Goal: Task Accomplishment & Management: Use online tool/utility

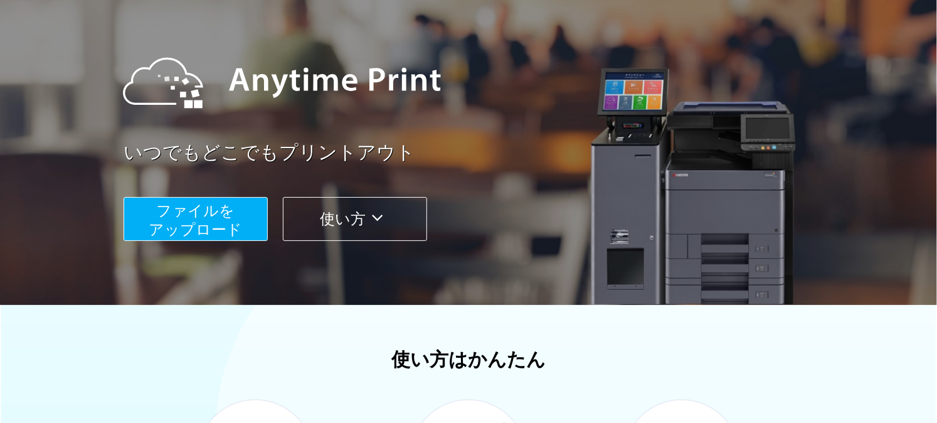
scroll to position [139, 0]
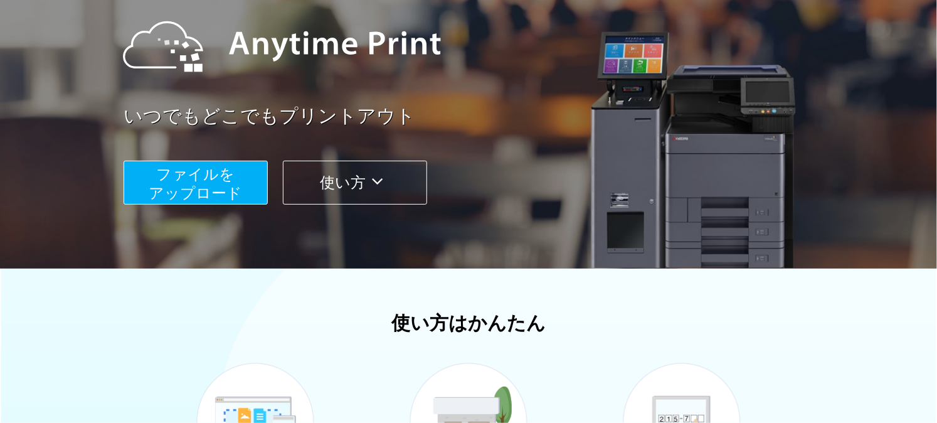
click at [212, 186] on span "ファイルを ​​アップロード" at bounding box center [195, 184] width 93 height 36
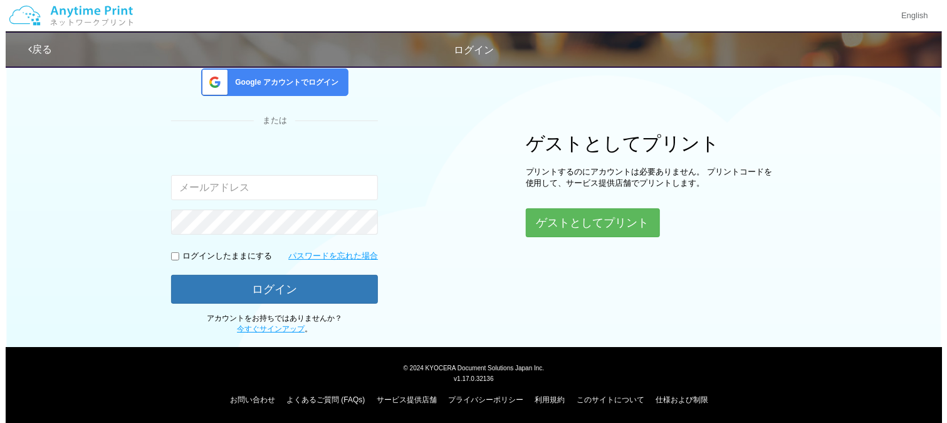
scroll to position [119, 0]
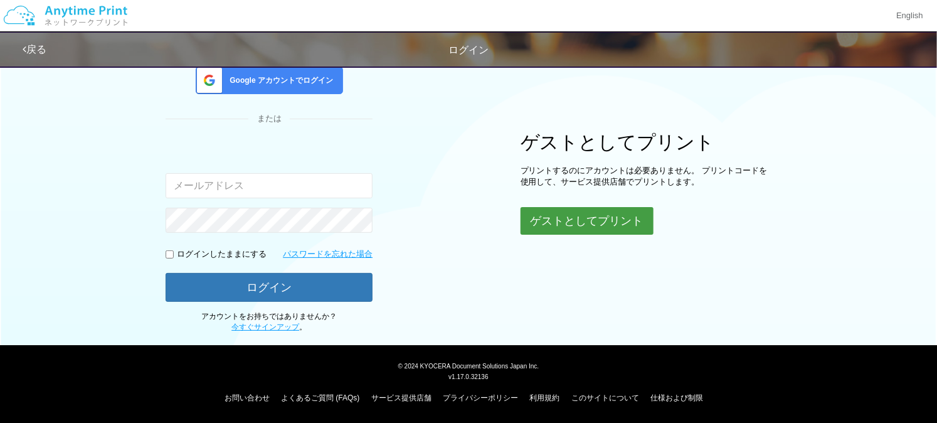
click at [540, 217] on button "ゲストとしてプリント" at bounding box center [586, 221] width 133 height 28
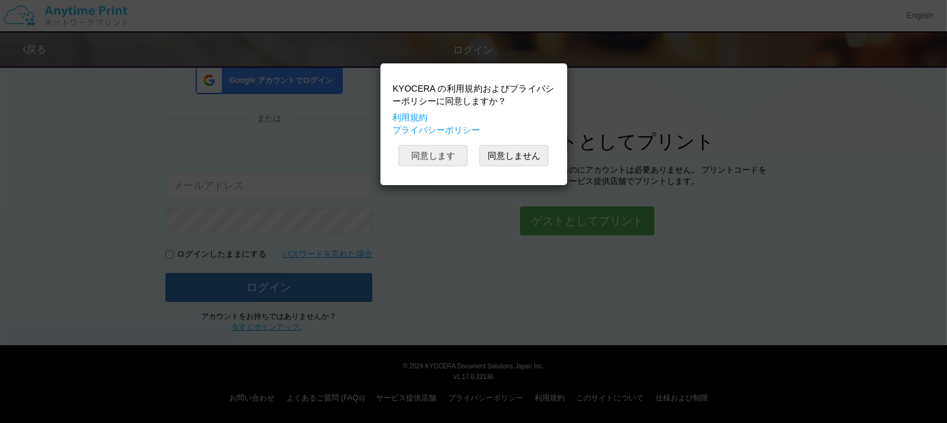
click at [450, 166] on button "同意します" at bounding box center [433, 155] width 69 height 21
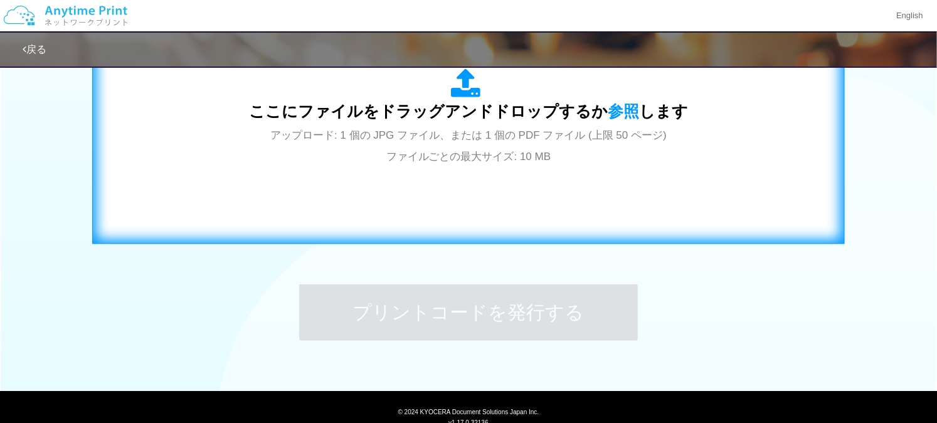
scroll to position [461, 0]
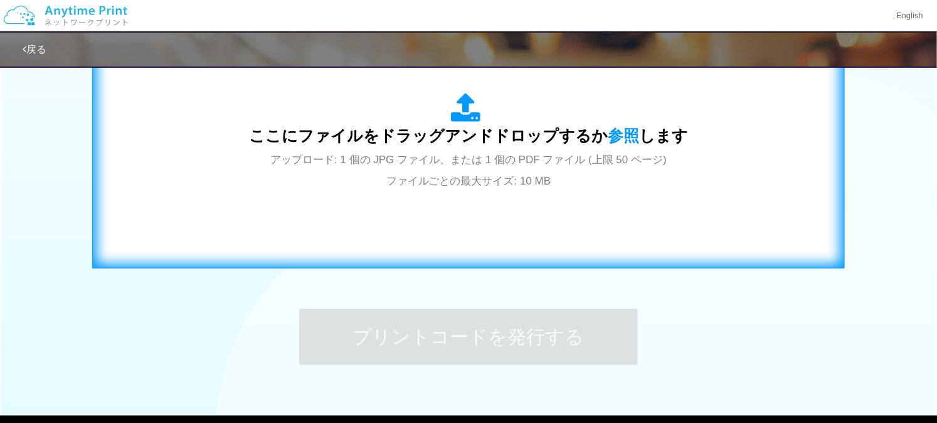
click at [430, 164] on span "アップロード: 1 個の JPG ファイル、または 1 個の PDF ファイル (上限 50 ページ) ファイルごとの最大サイズ: 10 MB" at bounding box center [468, 170] width 396 height 33
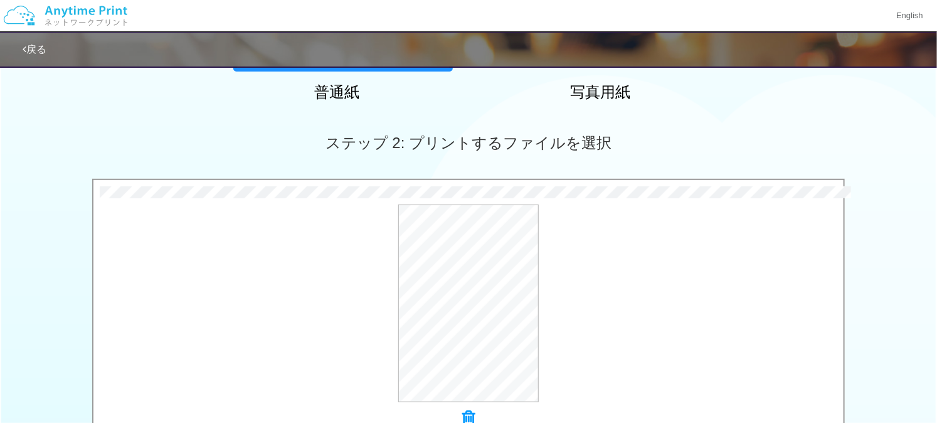
scroll to position [322, 0]
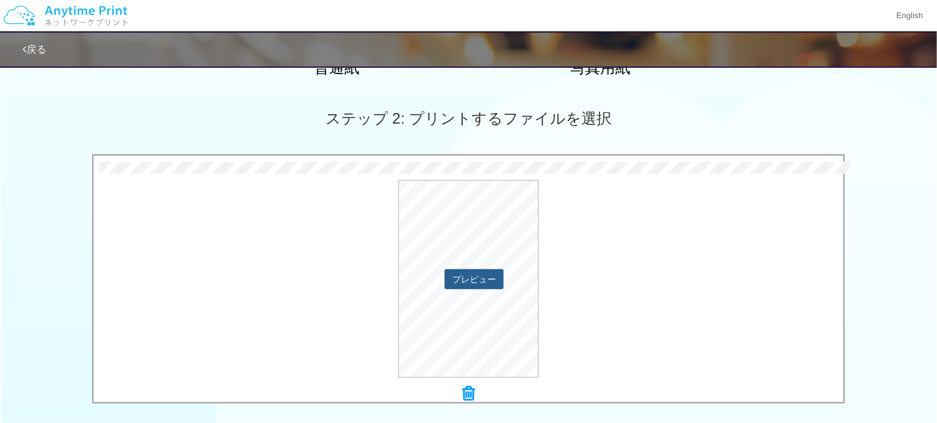
click at [465, 282] on button "プレビュー" at bounding box center [474, 279] width 59 height 20
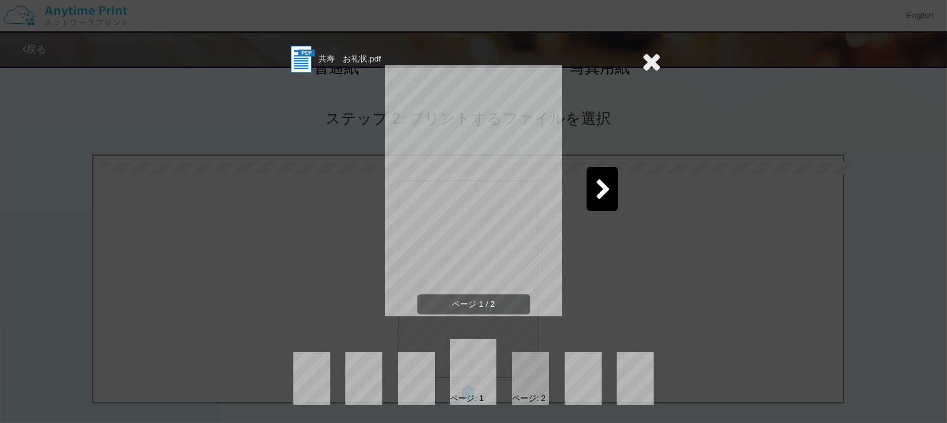
click at [597, 192] on icon at bounding box center [604, 190] width 16 height 22
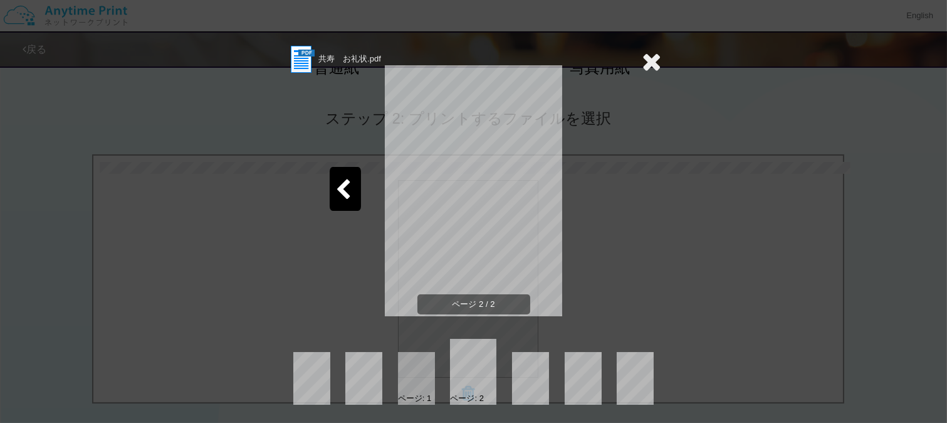
click at [643, 63] on icon at bounding box center [652, 61] width 19 height 25
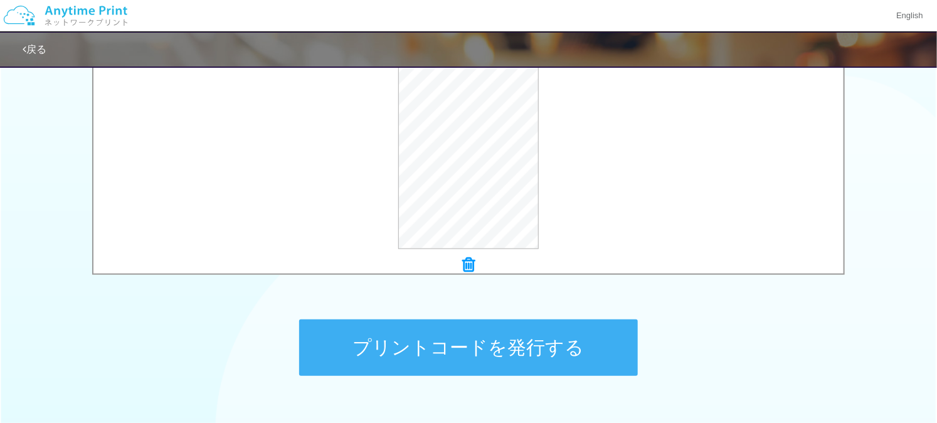
scroll to position [461, 0]
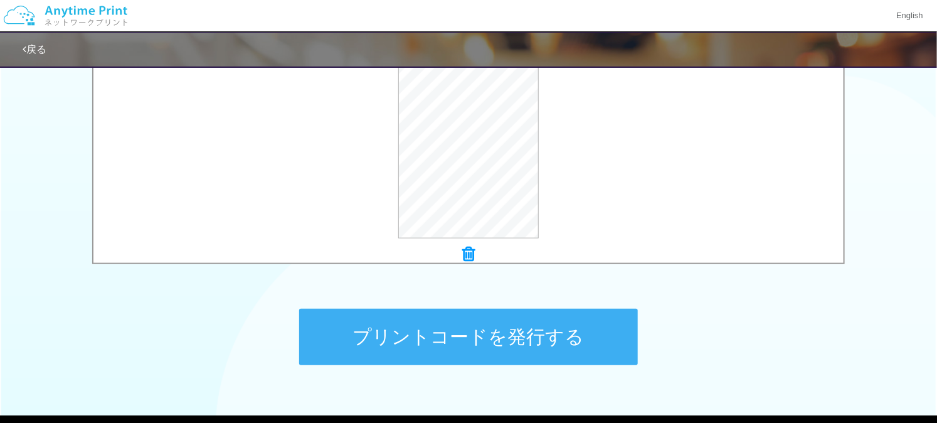
click at [485, 329] on button "プリントコードを発行する" at bounding box center [468, 336] width 339 height 56
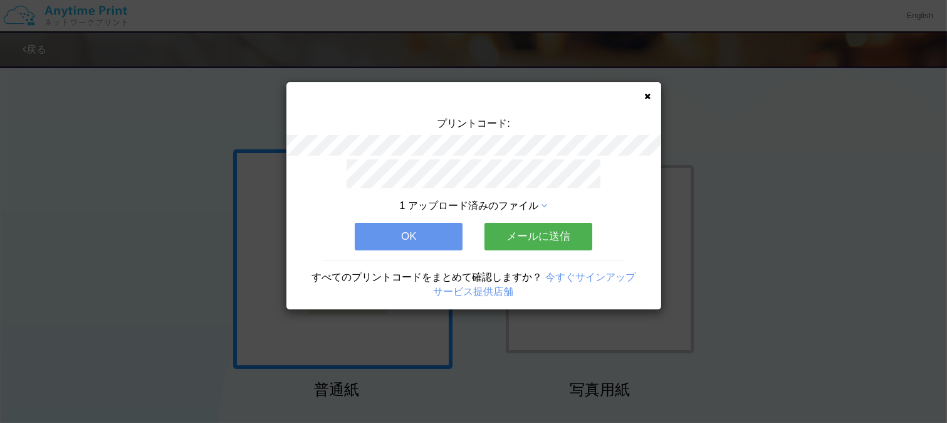
click at [517, 229] on button "メールに送信" at bounding box center [539, 237] width 108 height 28
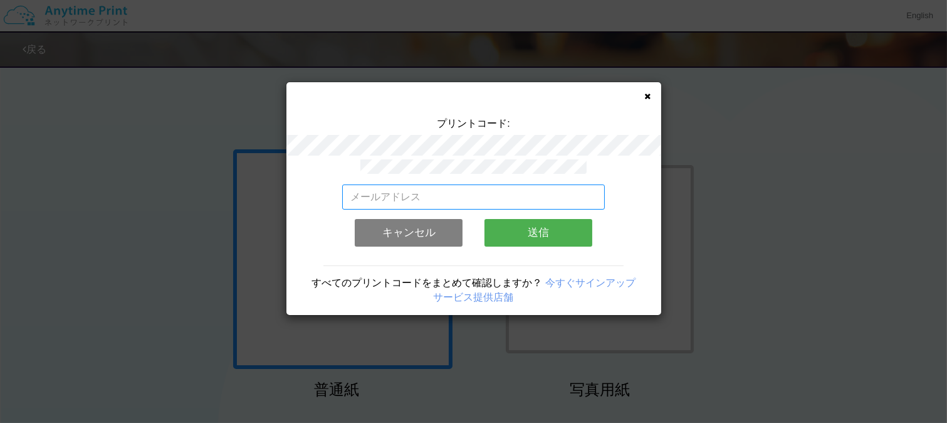
click at [493, 199] on input "email" at bounding box center [473, 196] width 263 height 25
type input "[EMAIL_ADDRESS][DOMAIN_NAME]"
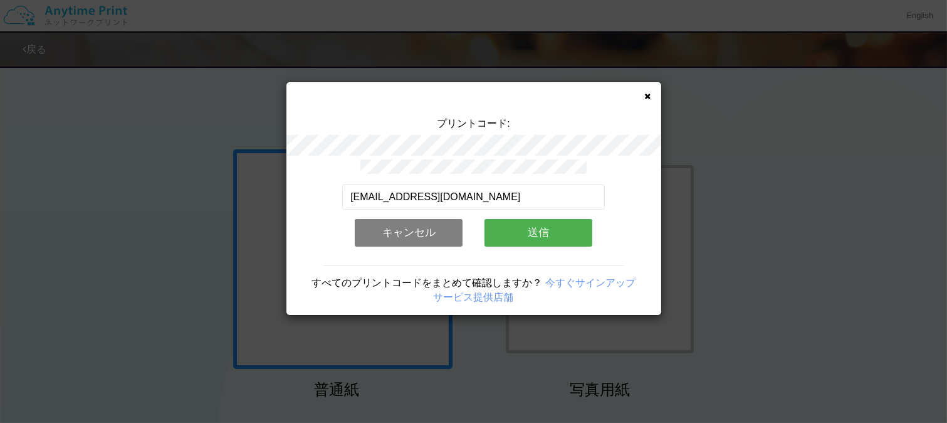
click at [541, 222] on button "送信" at bounding box center [539, 233] width 108 height 28
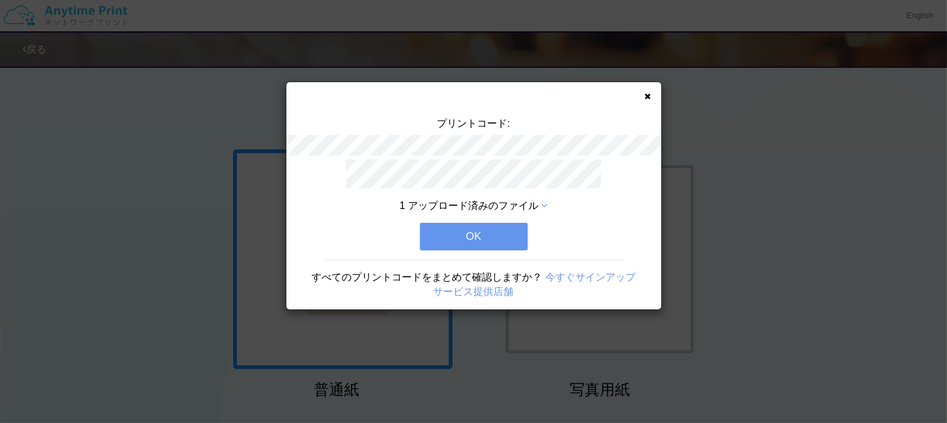
click at [511, 236] on button "OK" at bounding box center [474, 237] width 108 height 28
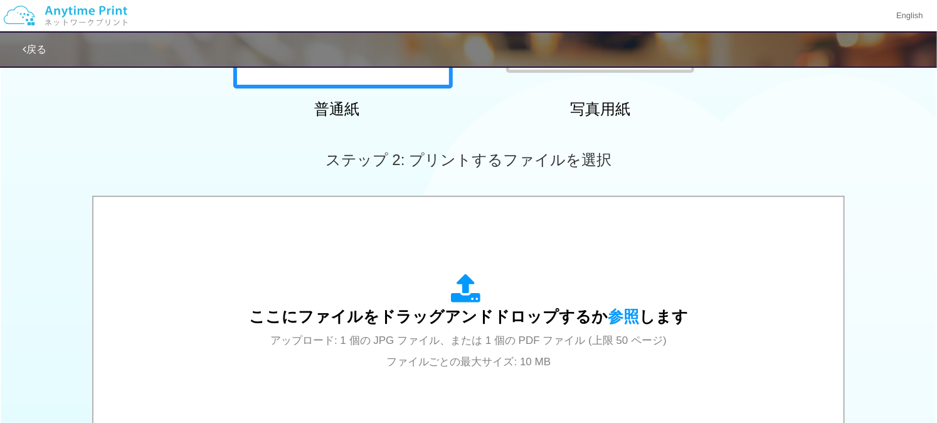
scroll to position [348, 0]
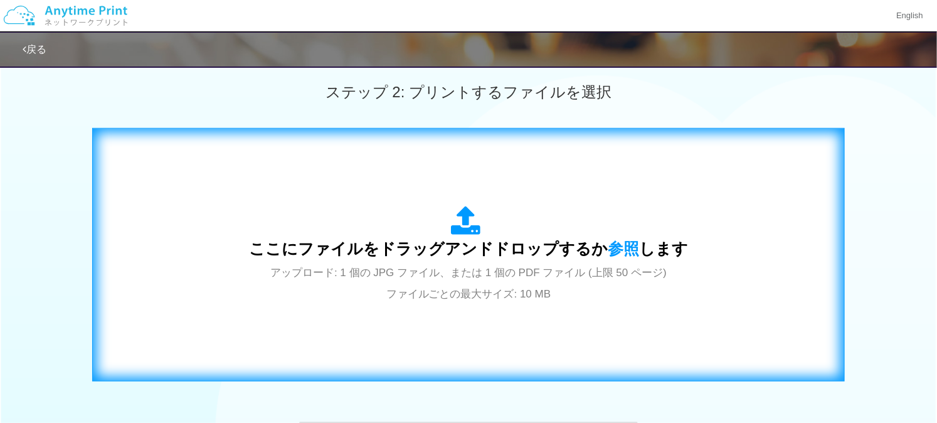
click at [495, 261] on div "ここにファイルをドラッグアンドドロップするか 参照 します アップロード: 1 個の JPG ファイル、または 1 個の PDF ファイル (上限 50 ペー…" at bounding box center [468, 255] width 439 height 98
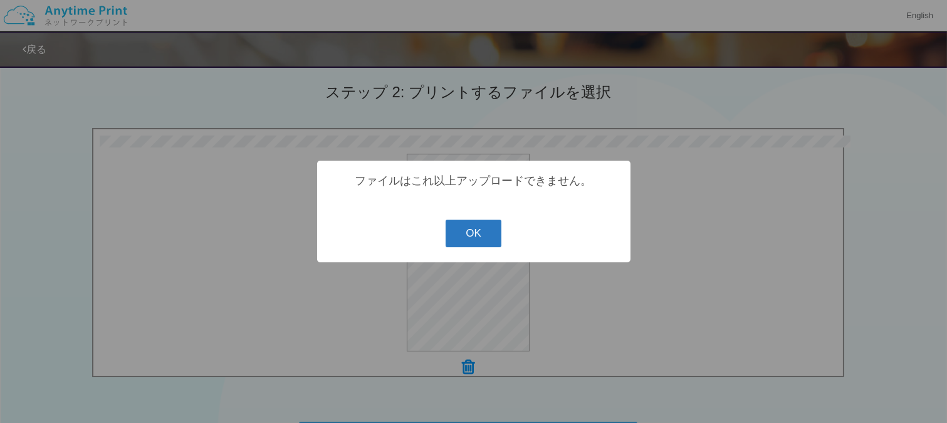
click at [480, 237] on button "OK" at bounding box center [474, 233] width 56 height 28
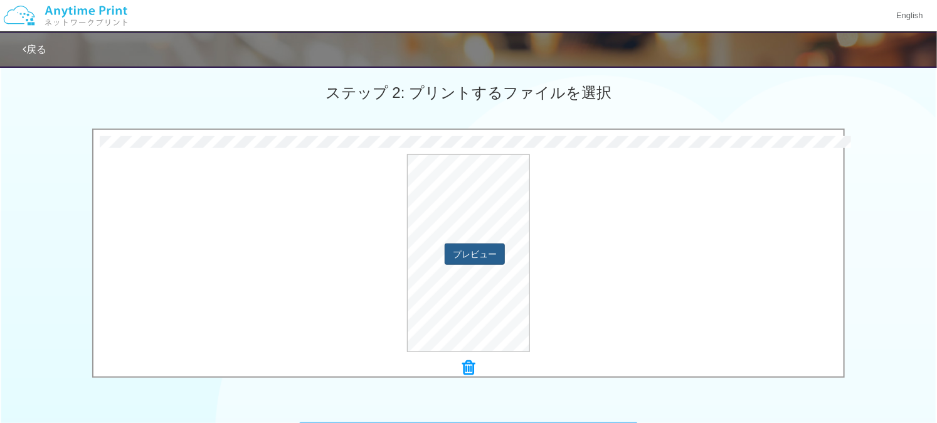
scroll to position [322, 0]
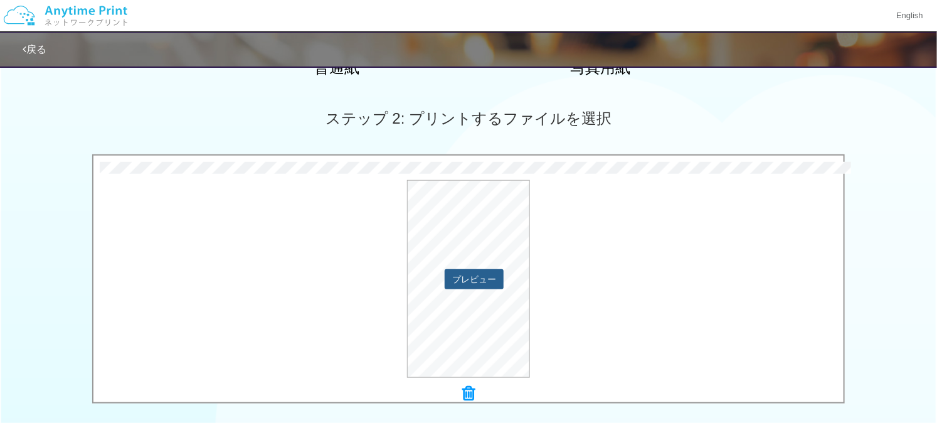
click at [490, 277] on button "プレビュー" at bounding box center [474, 279] width 59 height 20
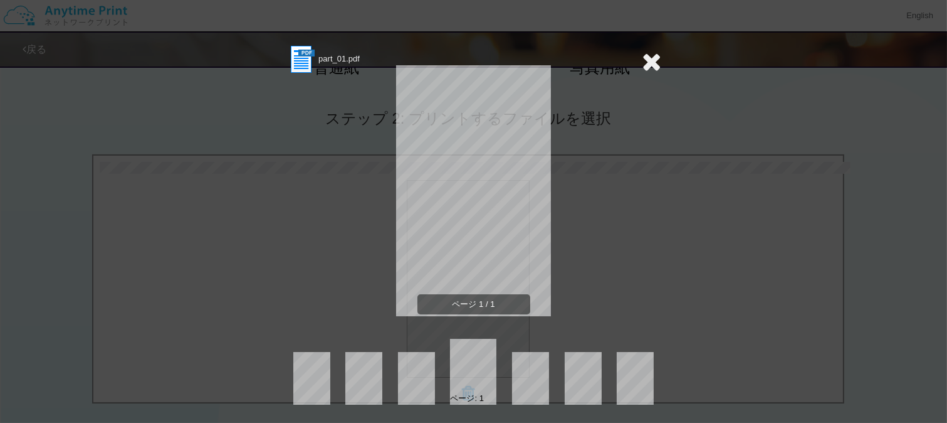
click at [649, 56] on icon at bounding box center [652, 61] width 19 height 25
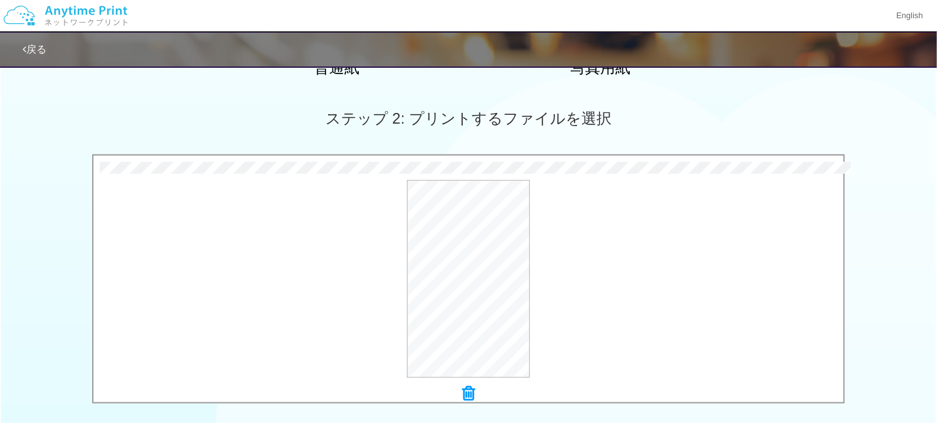
click at [468, 389] on icon at bounding box center [468, 393] width 13 height 16
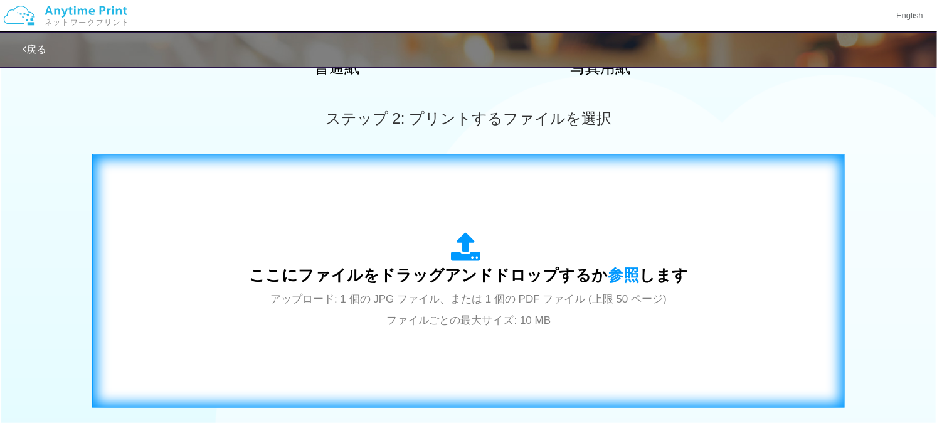
scroll to position [391, 0]
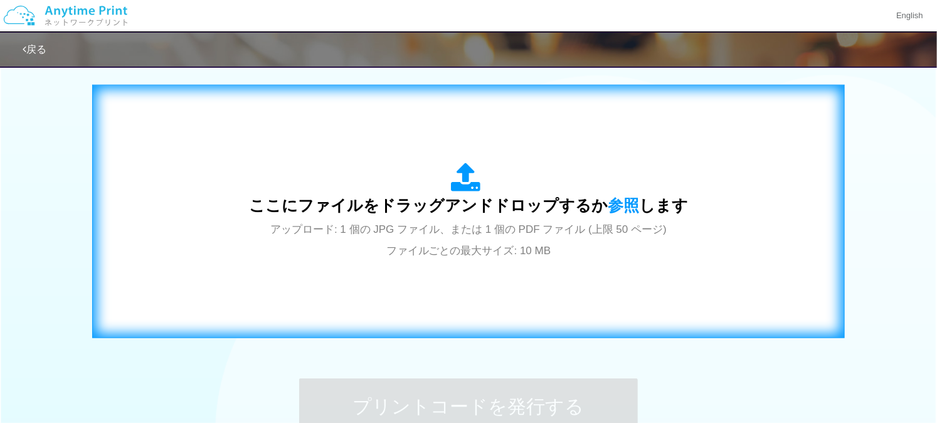
click at [466, 214] on span "ここにファイルをドラッグアンドドロップするか 参照 します" at bounding box center [468, 205] width 439 height 18
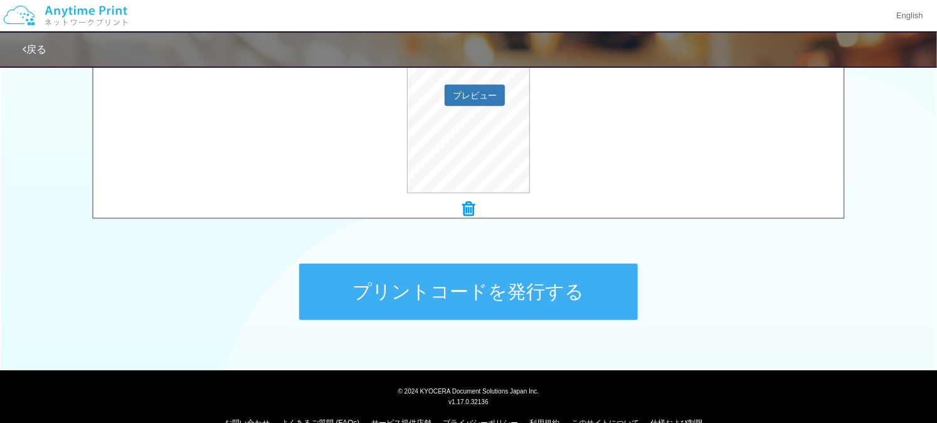
scroll to position [530, 0]
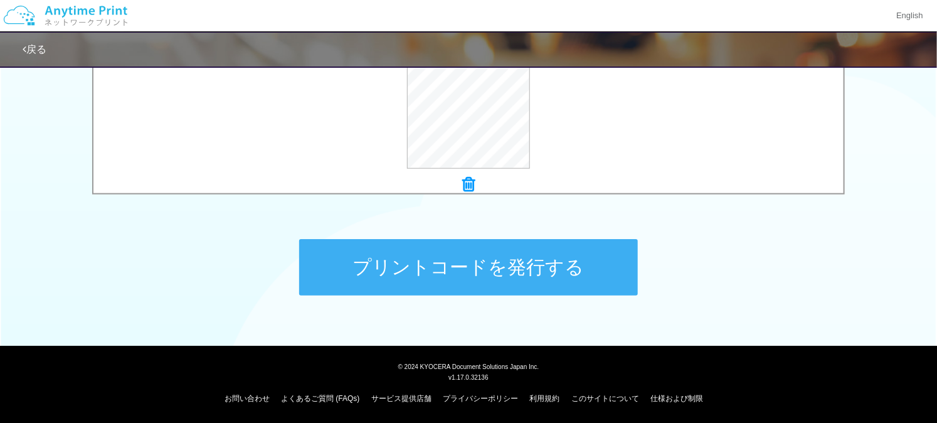
click at [588, 266] on button "プリントコードを発行する" at bounding box center [468, 267] width 339 height 56
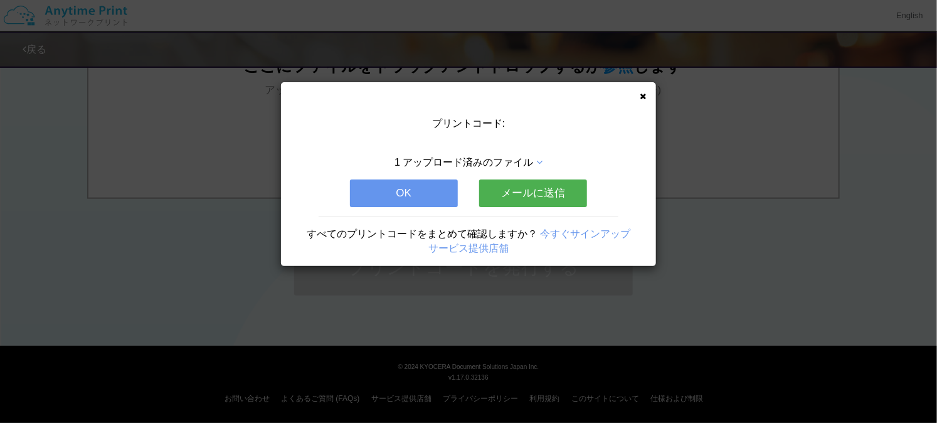
scroll to position [0, 0]
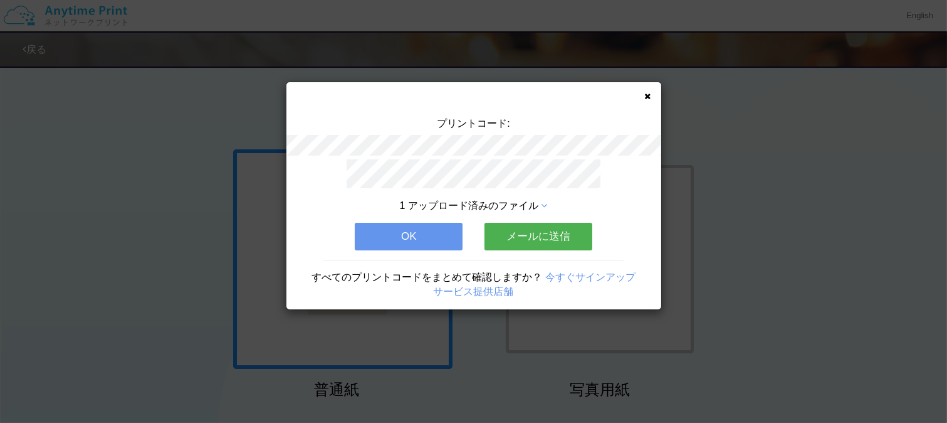
click at [546, 201] on icon at bounding box center [544, 206] width 6 height 10
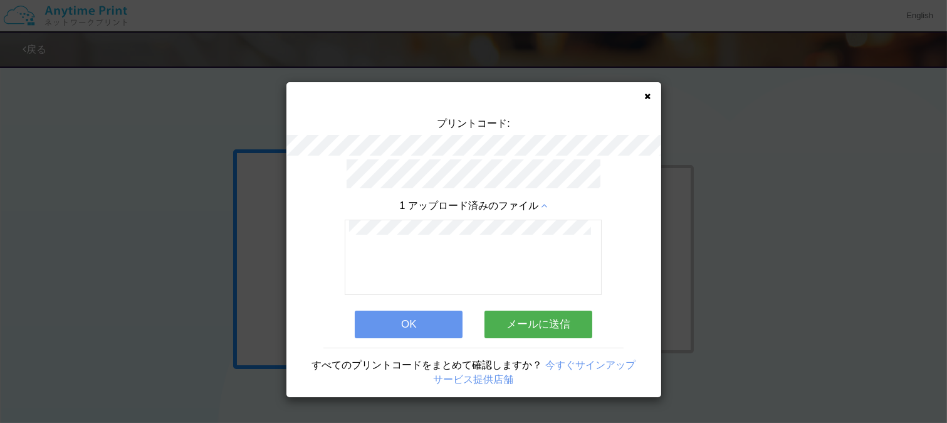
click at [522, 317] on button "メールに送信" at bounding box center [539, 324] width 108 height 28
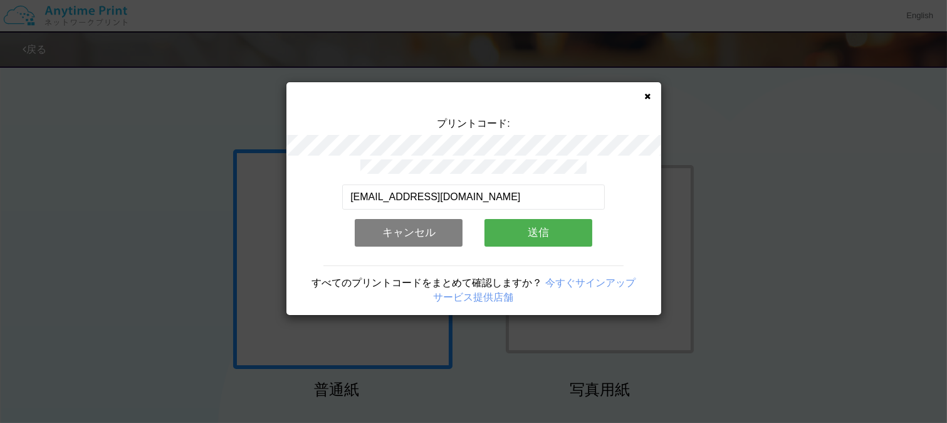
click at [507, 233] on button "送信" at bounding box center [539, 233] width 108 height 28
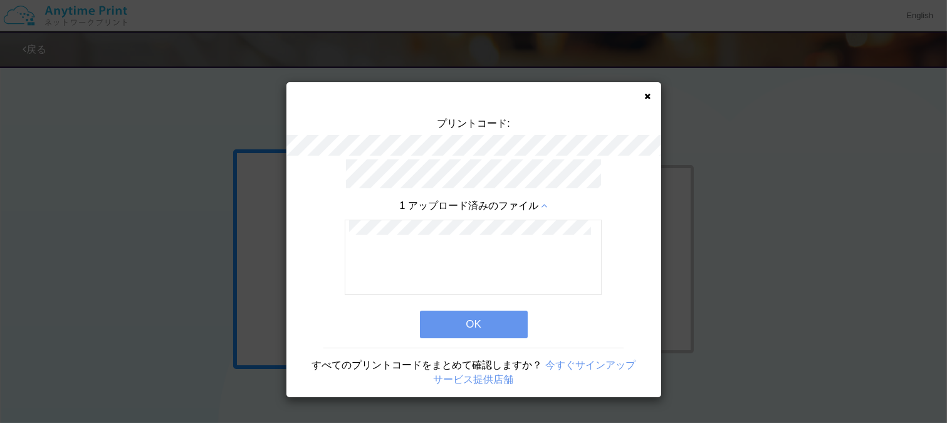
click at [508, 317] on button "OK" at bounding box center [474, 324] width 108 height 28
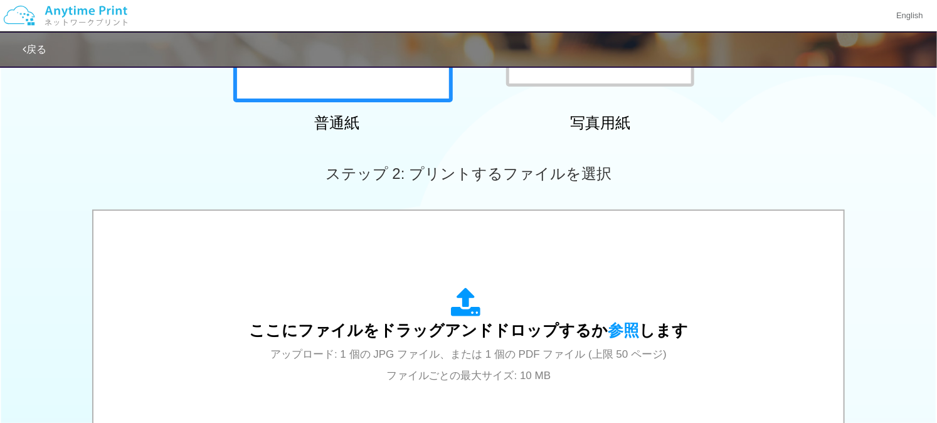
scroll to position [348, 0]
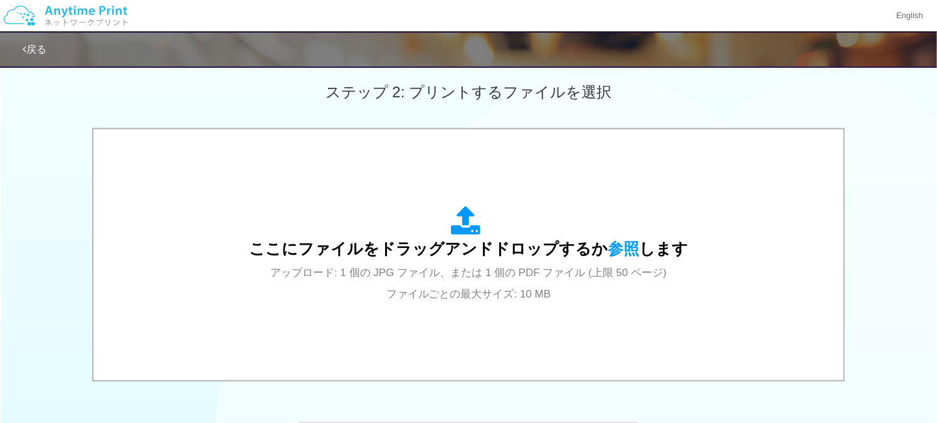
click at [500, 285] on span "アップロード: 1 個の JPG ファイル、または 1 個の PDF ファイル (上限 50 ページ) ファイルごとの最大サイズ: 10 MB" at bounding box center [468, 282] width 396 height 33
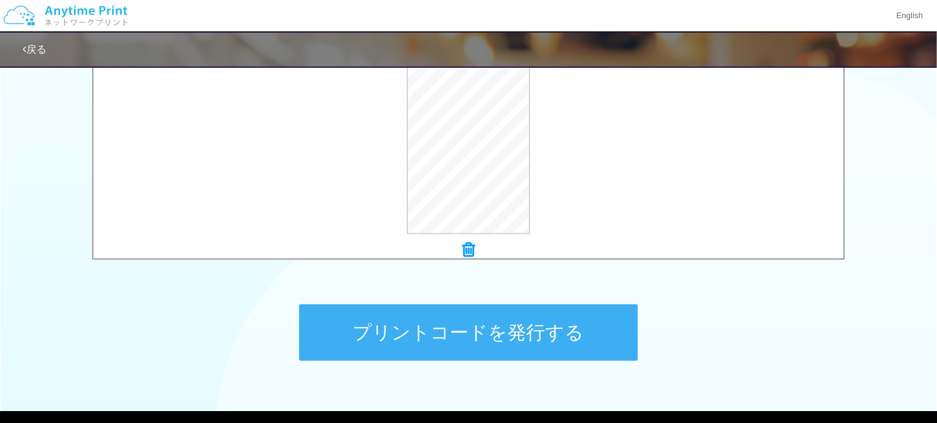
scroll to position [487, 0]
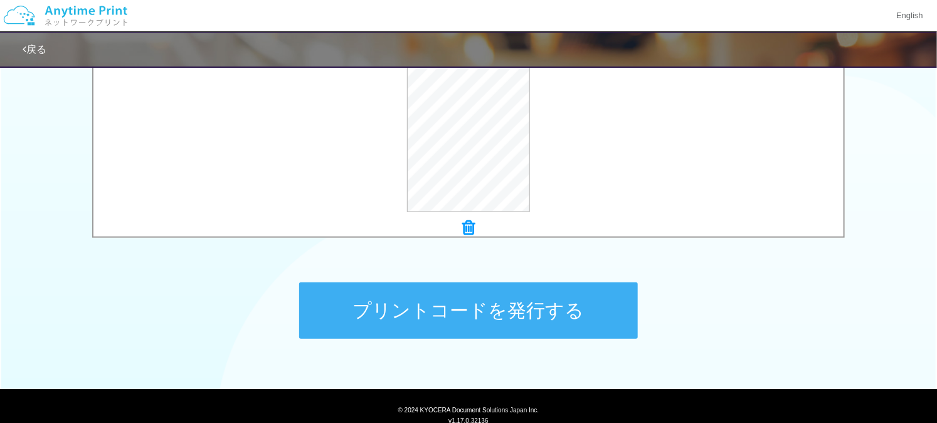
click at [527, 311] on button "プリントコードを発行する" at bounding box center [468, 310] width 339 height 56
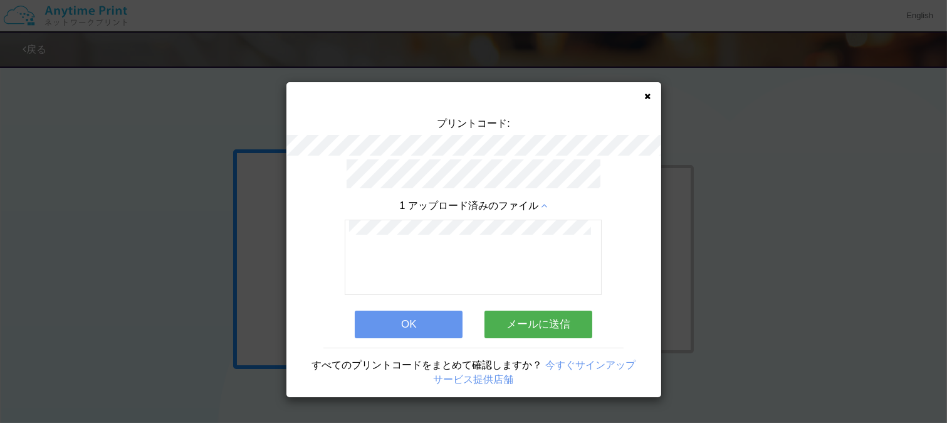
click at [530, 320] on button "メールに送信" at bounding box center [539, 324] width 108 height 28
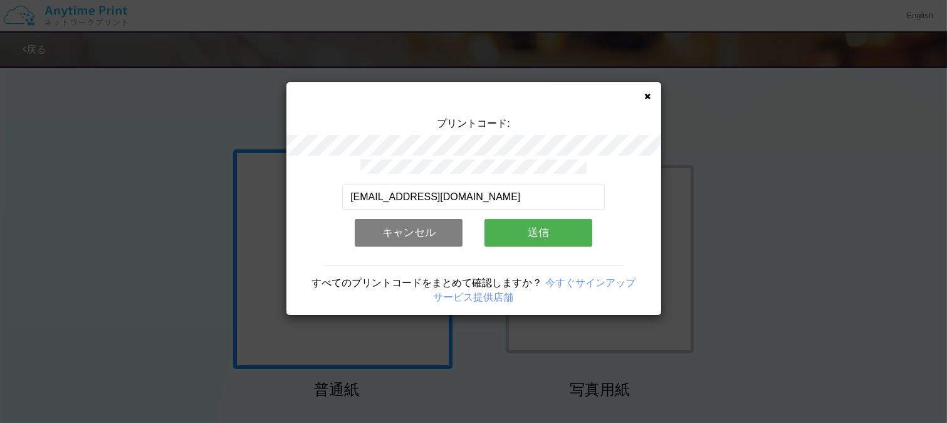
click at [520, 229] on button "送信" at bounding box center [539, 233] width 108 height 28
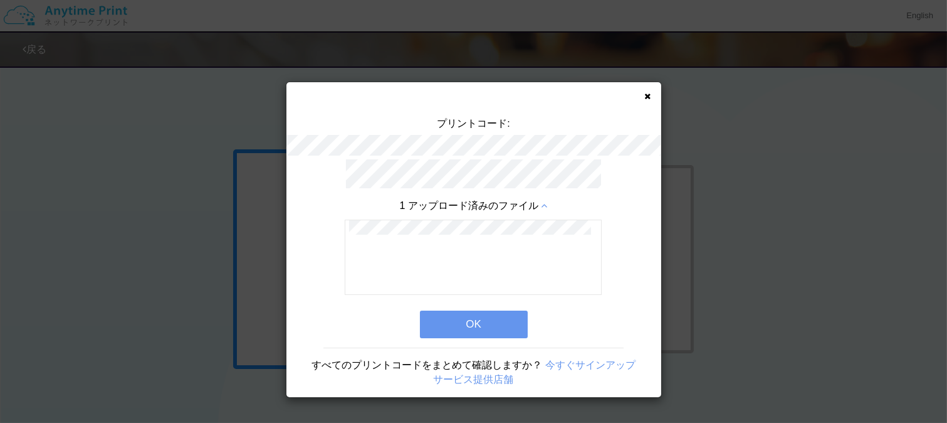
click at [546, 201] on icon at bounding box center [544, 206] width 6 height 10
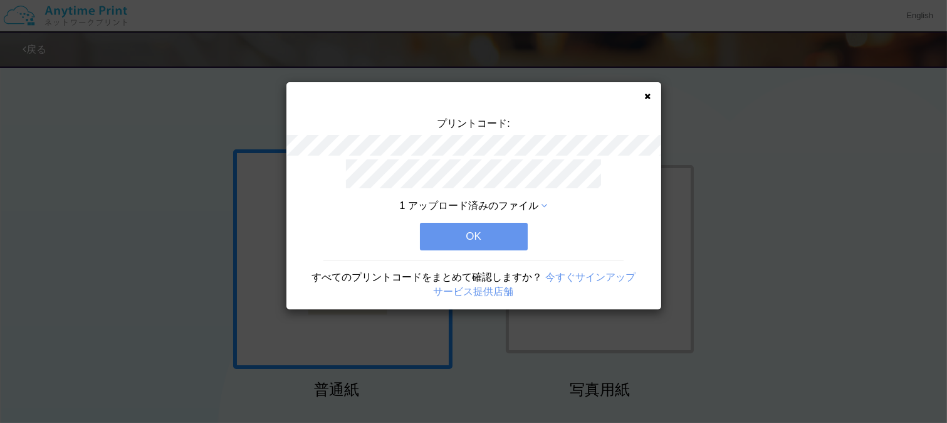
click at [509, 239] on button "OK" at bounding box center [474, 237] width 108 height 28
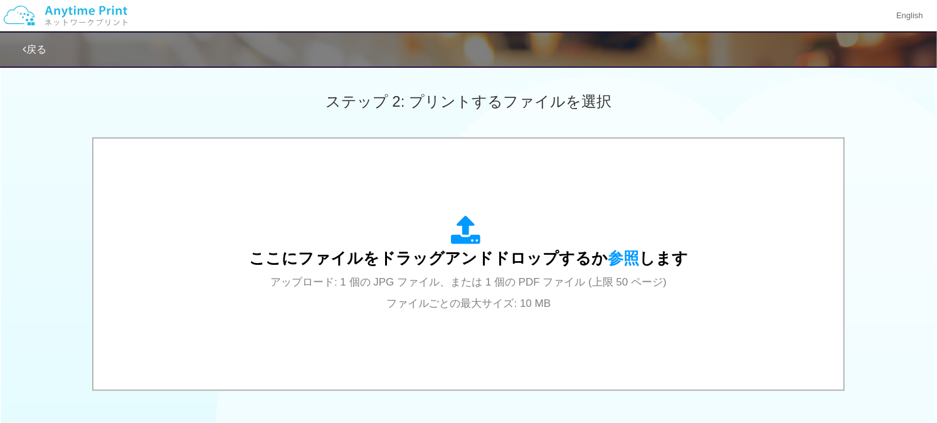
scroll to position [418, 0]
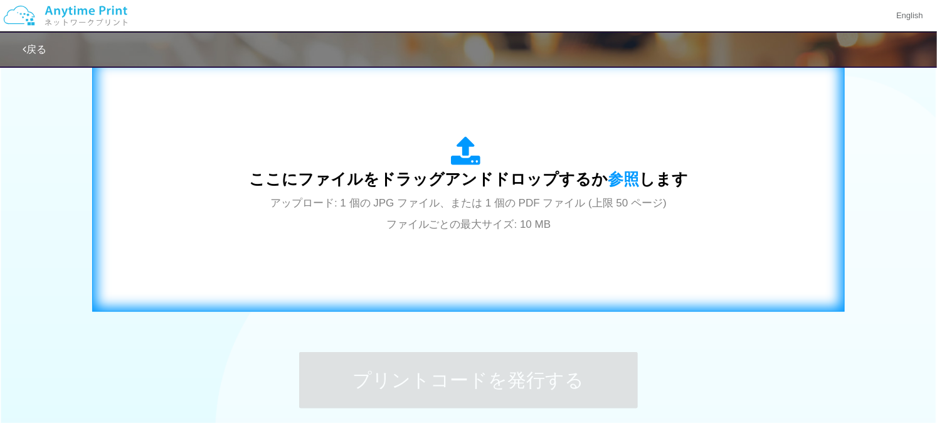
click at [505, 234] on div "ここにファイルをドラッグアンドドロップするか 参照 します アップロード: 1 個の JPG ファイル、または 1 個の PDF ファイル (上限 50 ペー…" at bounding box center [468, 184] width 726 height 227
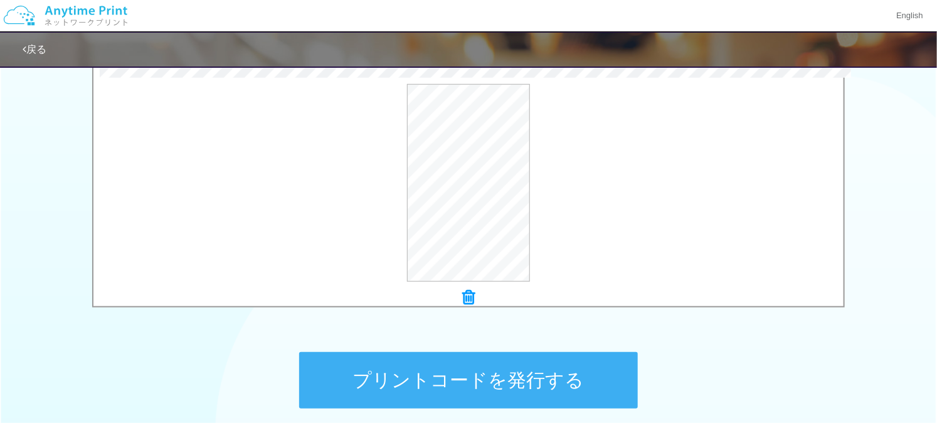
click at [530, 367] on button "プリントコードを発行する" at bounding box center [468, 380] width 339 height 56
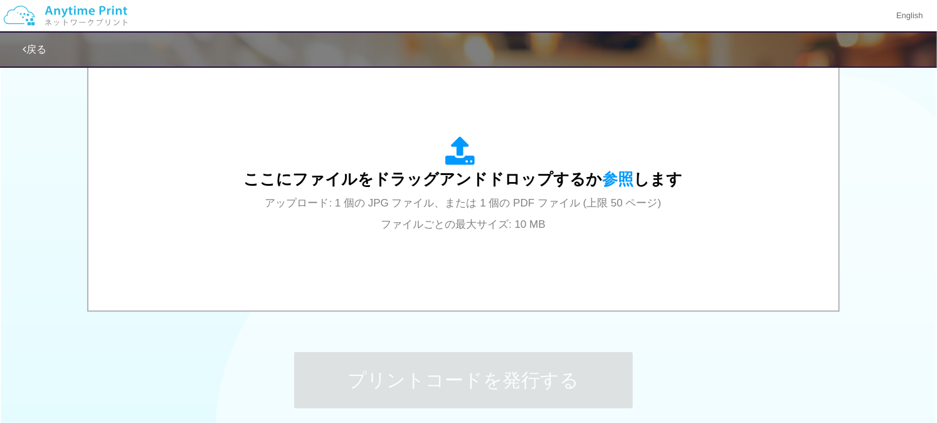
scroll to position [0, 0]
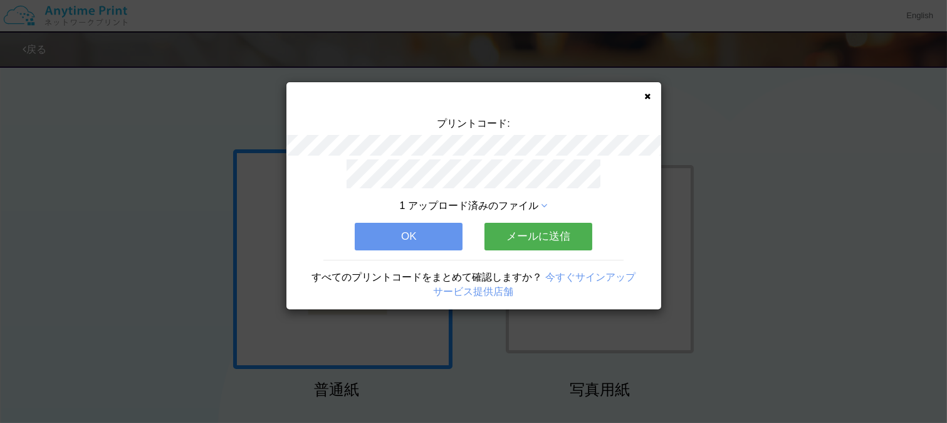
click at [530, 235] on button "メールに送信" at bounding box center [539, 237] width 108 height 28
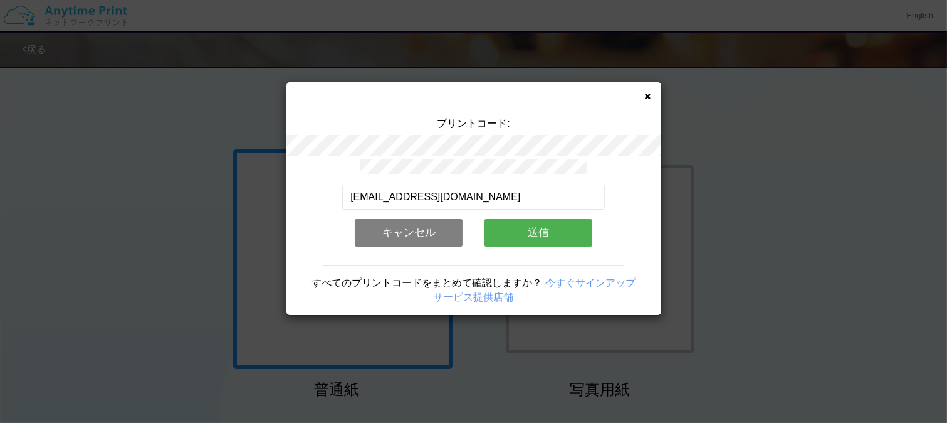
click at [530, 224] on button "送信" at bounding box center [539, 233] width 108 height 28
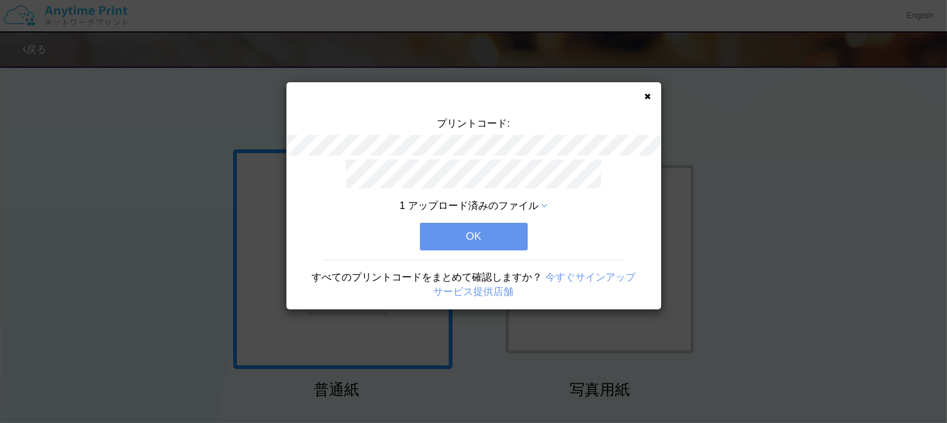
click at [509, 238] on button "OK" at bounding box center [474, 237] width 108 height 28
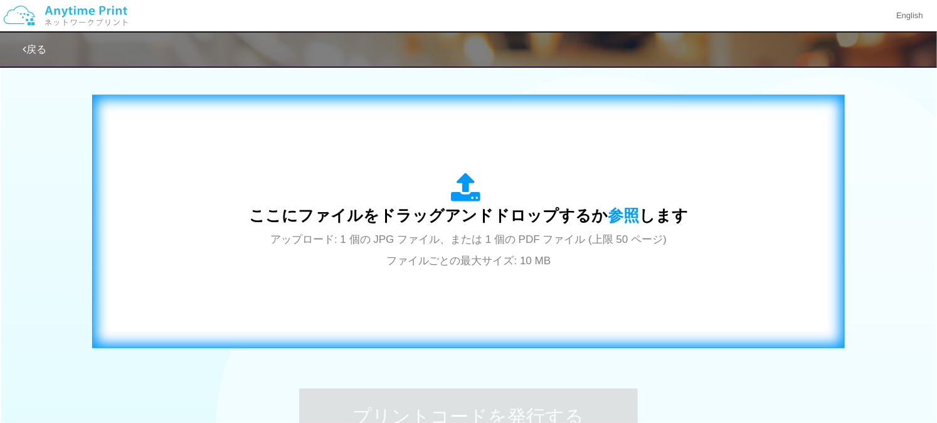
scroll to position [487, 0]
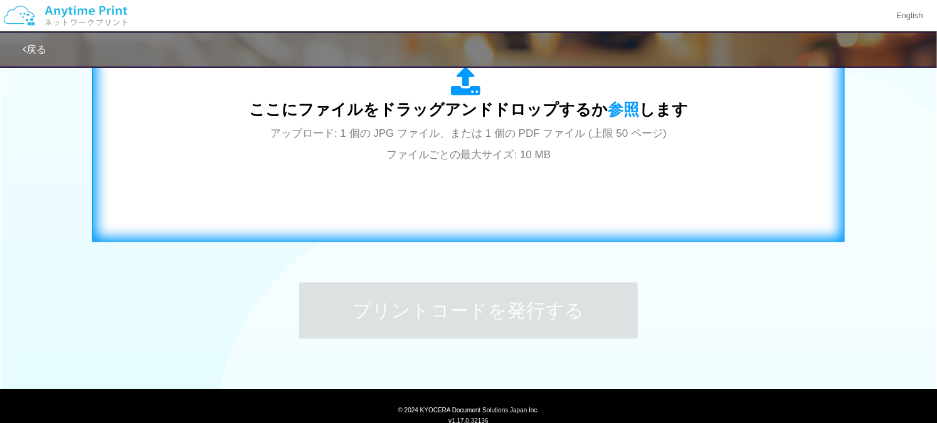
click at [498, 194] on div "ここにファイルをドラッグアンドドロップするか 参照 します アップロード: 1 個の JPG ファイル、または 1 個の PDF ファイル (上限 50 ペー…" at bounding box center [468, 115] width 726 height 227
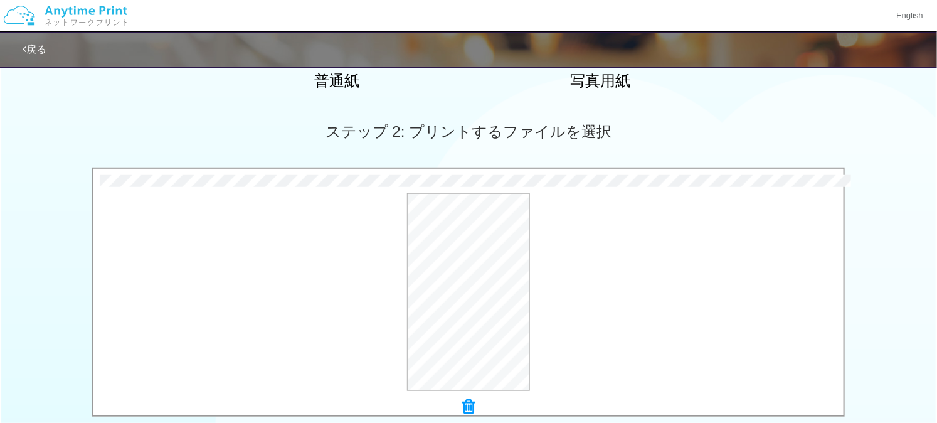
scroll to position [443, 0]
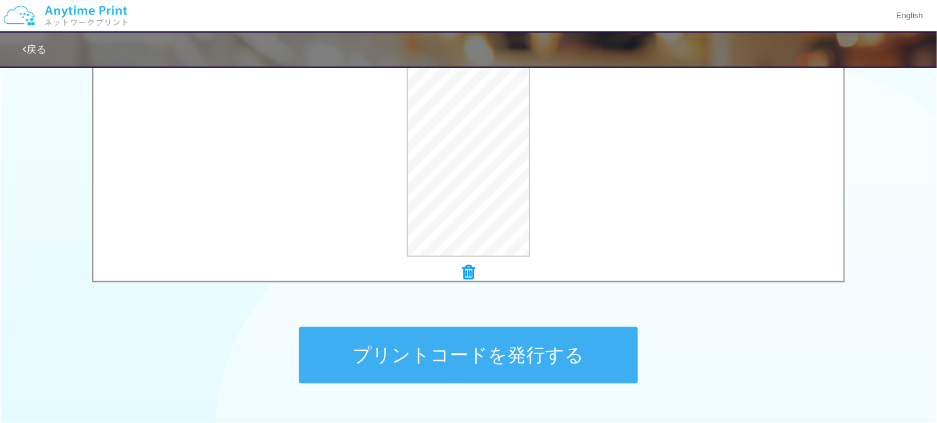
click at [562, 334] on button "プリントコードを発行する" at bounding box center [468, 355] width 339 height 56
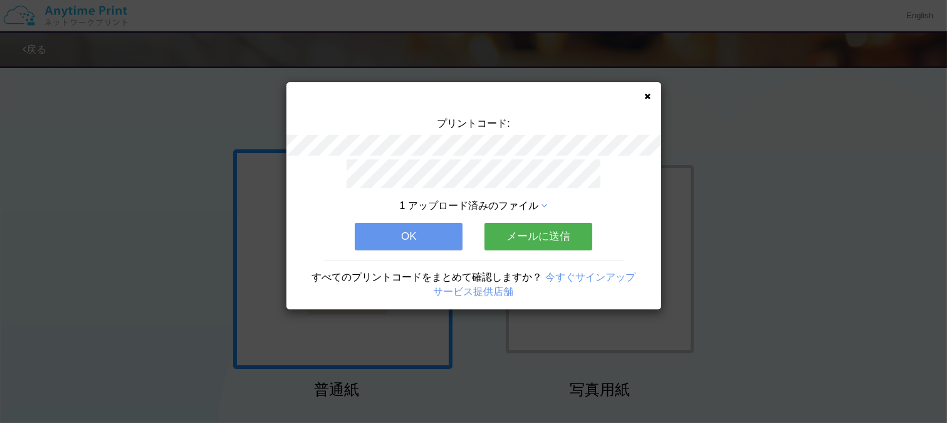
click at [548, 235] on button "メールに送信" at bounding box center [539, 237] width 108 height 28
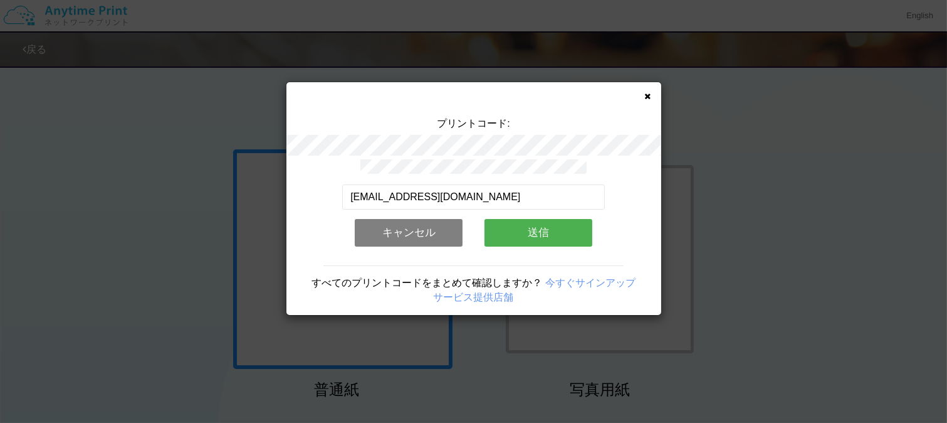
click at [548, 235] on button "送信" at bounding box center [539, 233] width 108 height 28
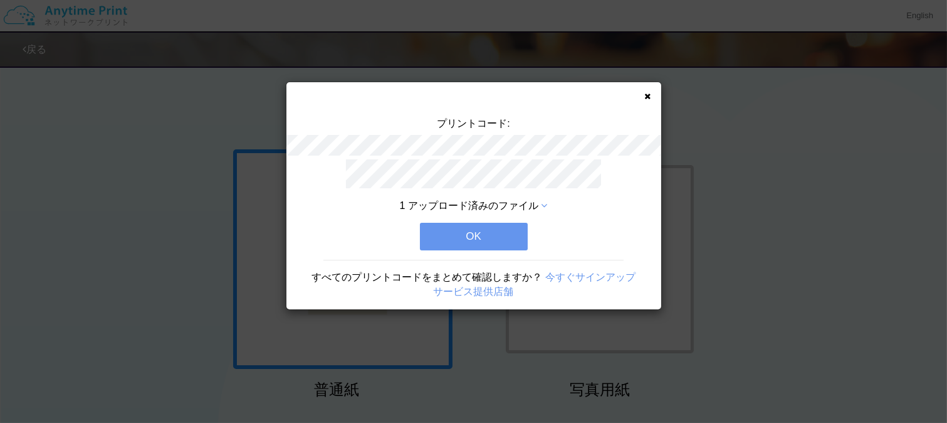
click at [507, 233] on button "OK" at bounding box center [474, 237] width 108 height 28
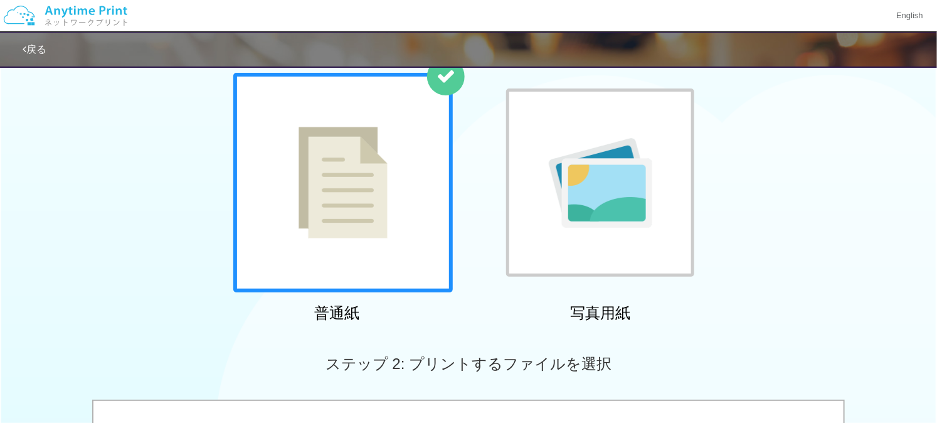
scroll to position [209, 0]
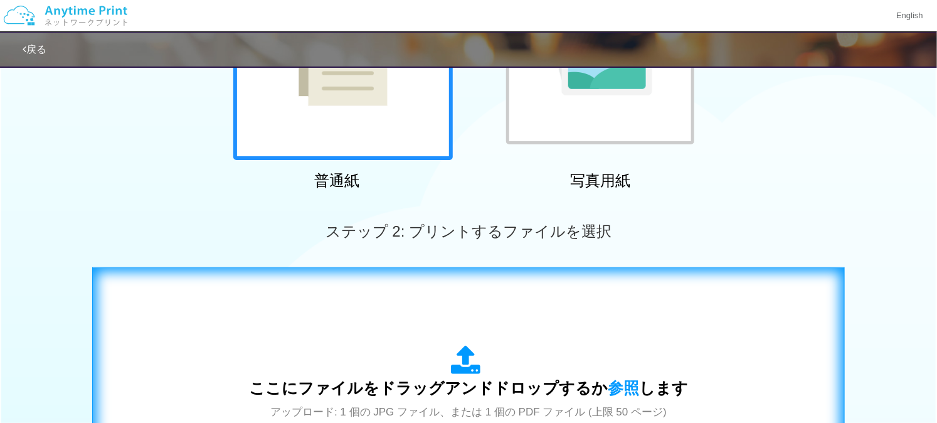
click at [486, 311] on div "ここにファイルをドラッグアンドドロップするか 参照 します アップロード: 1 個の JPG ファイル、または 1 個の PDF ファイル (上限 50 ペー…" at bounding box center [468, 393] width 726 height 227
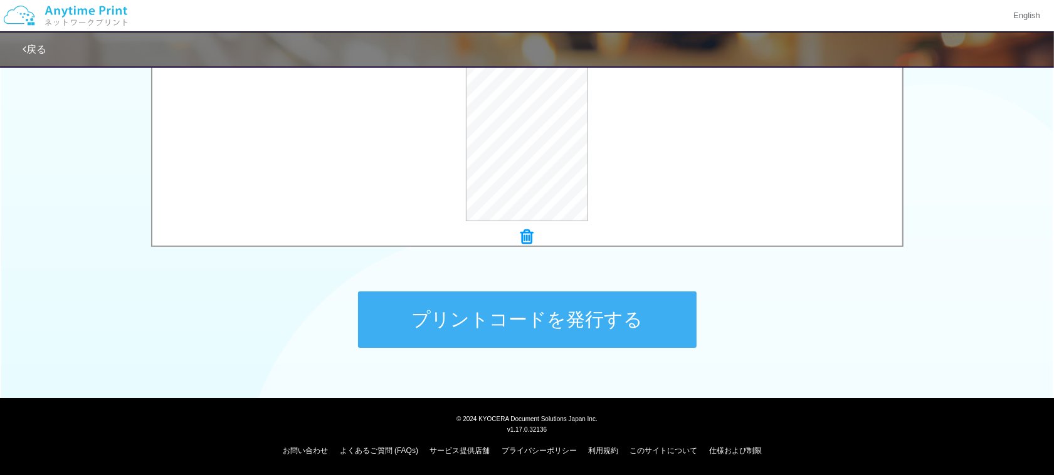
scroll to position [472, 0]
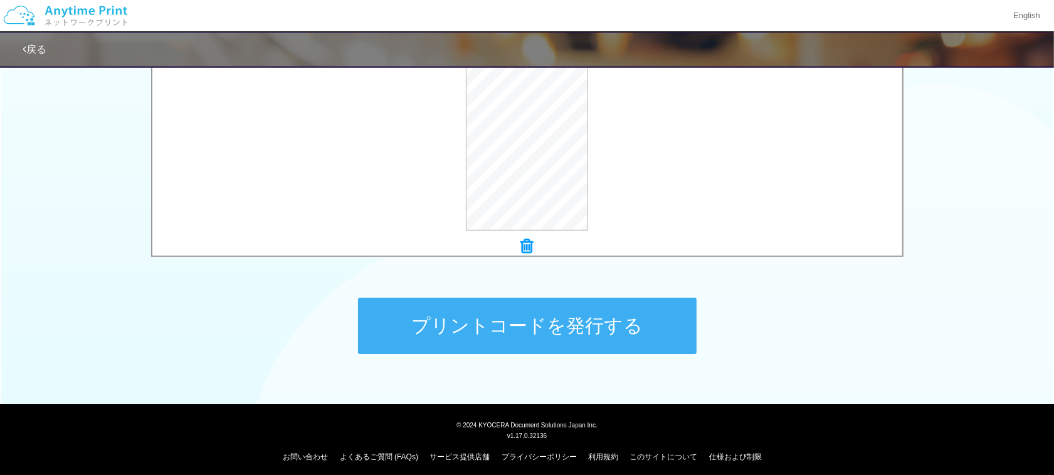
click at [605, 319] on button "プリントコードを発行する" at bounding box center [527, 326] width 339 height 56
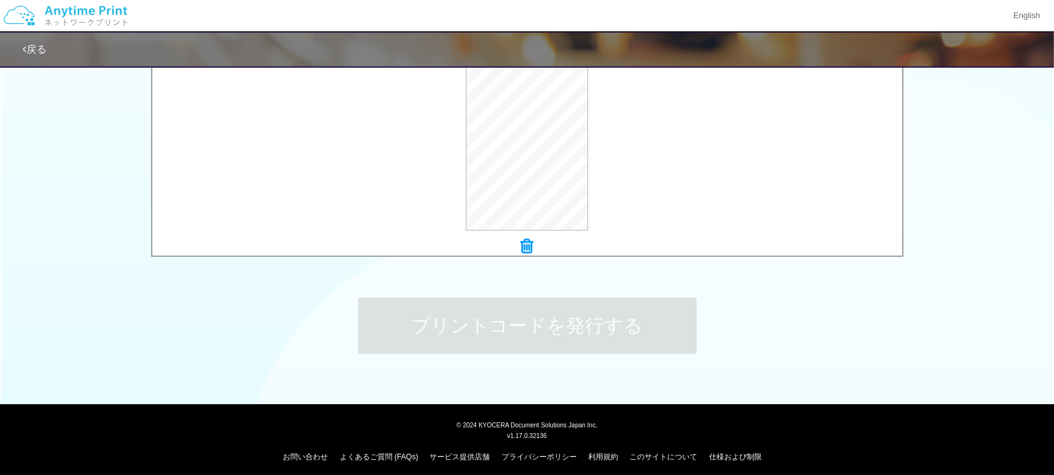
scroll to position [0, 0]
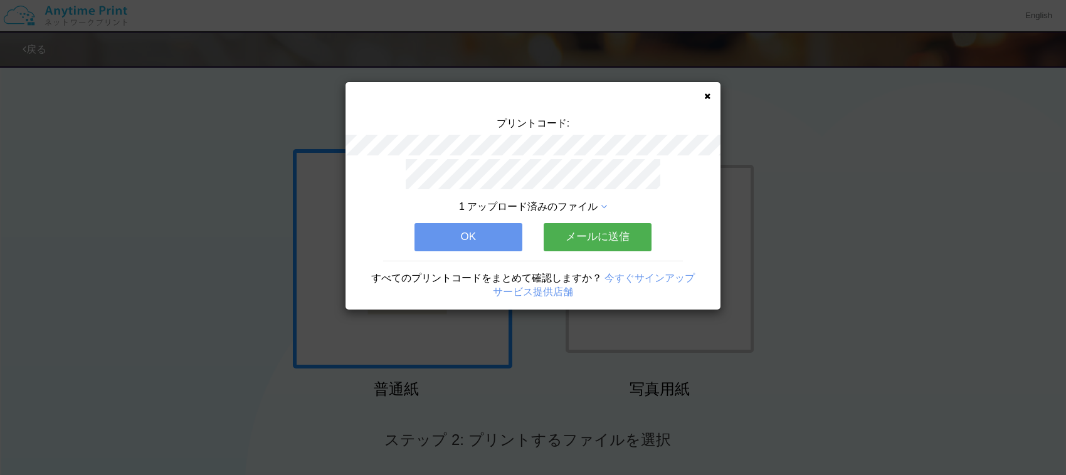
click at [568, 228] on button "メールに送信" at bounding box center [598, 237] width 108 height 28
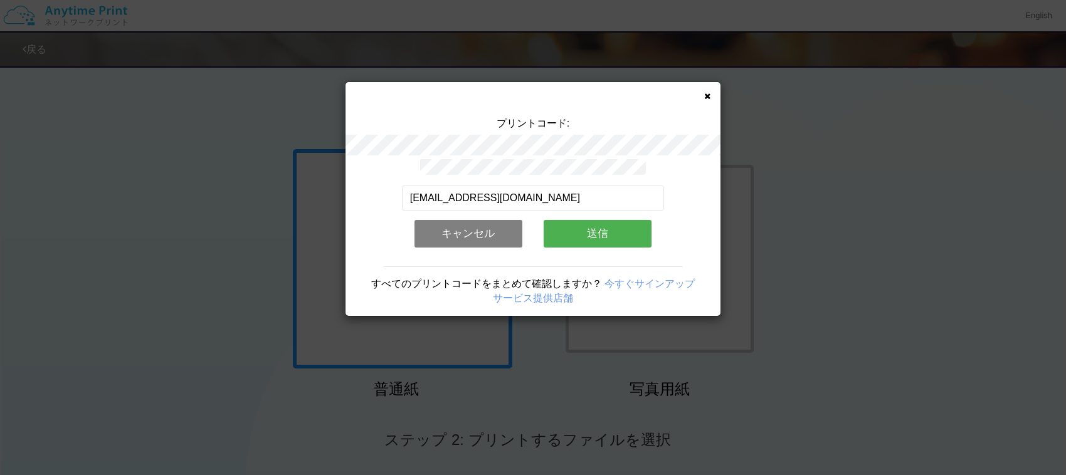
click at [562, 233] on button "送信" at bounding box center [598, 234] width 108 height 28
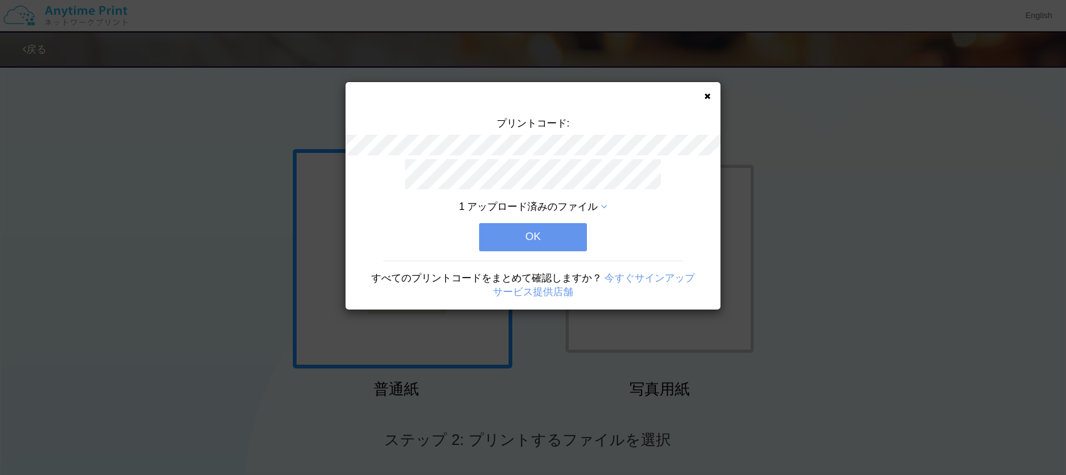
click at [562, 233] on button "OK" at bounding box center [533, 237] width 108 height 28
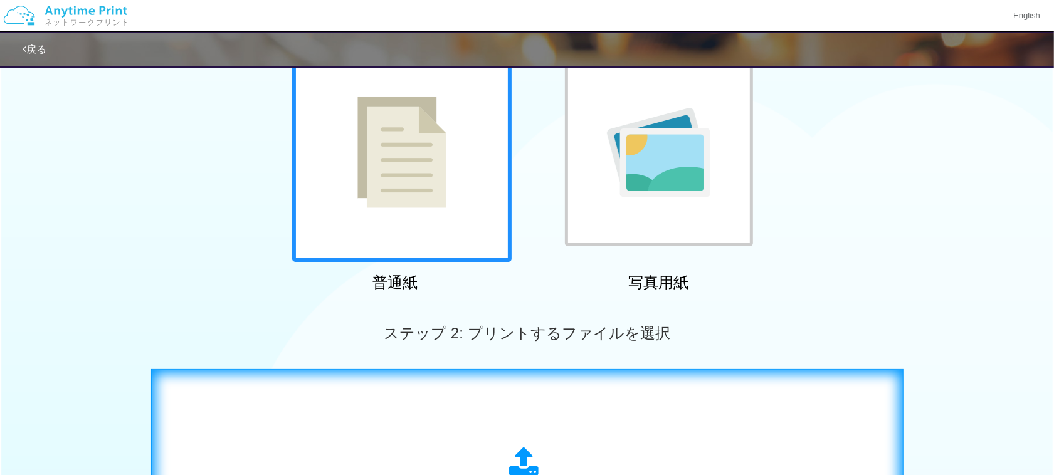
scroll to position [314, 0]
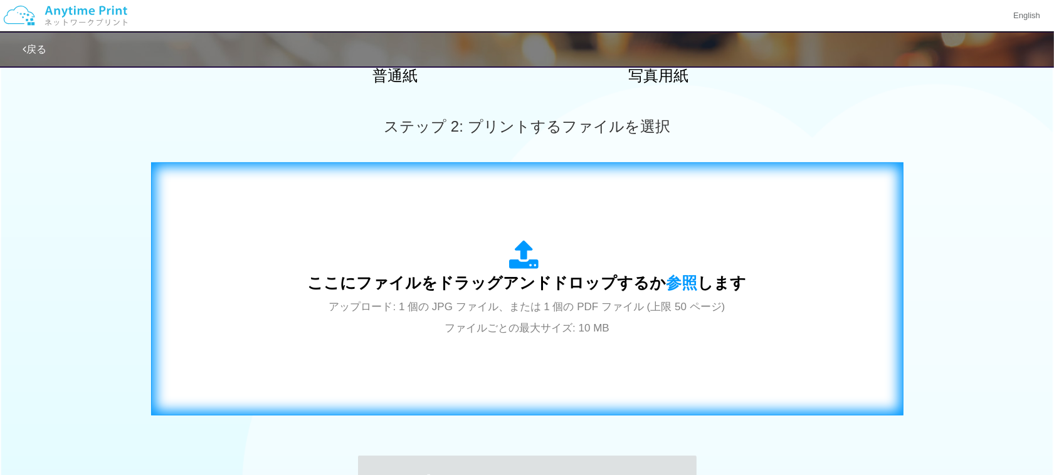
click at [521, 298] on div "ここにファイルをドラッグアンドドロップするか 参照 します アップロード: 1 個の JPG ファイル、または 1 個の PDF ファイル (上限 50 ペー…" at bounding box center [527, 289] width 439 height 98
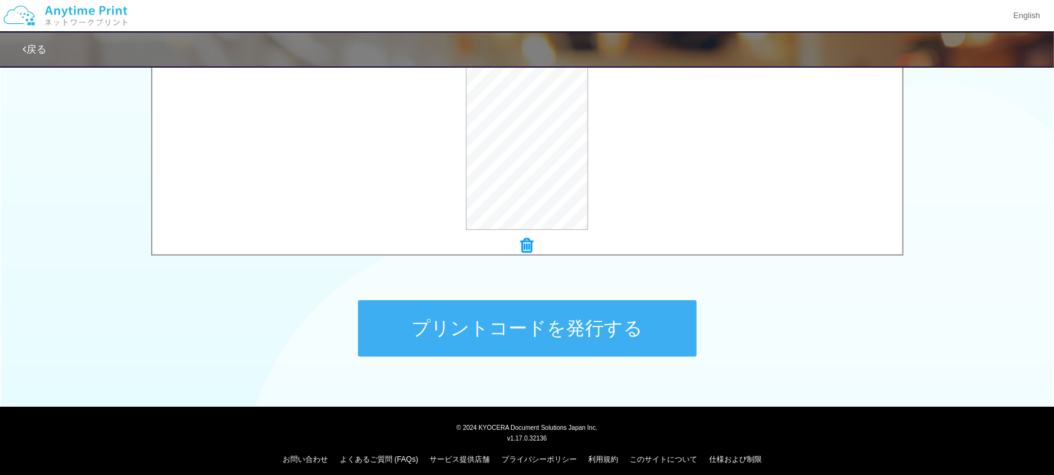
scroll to position [470, 0]
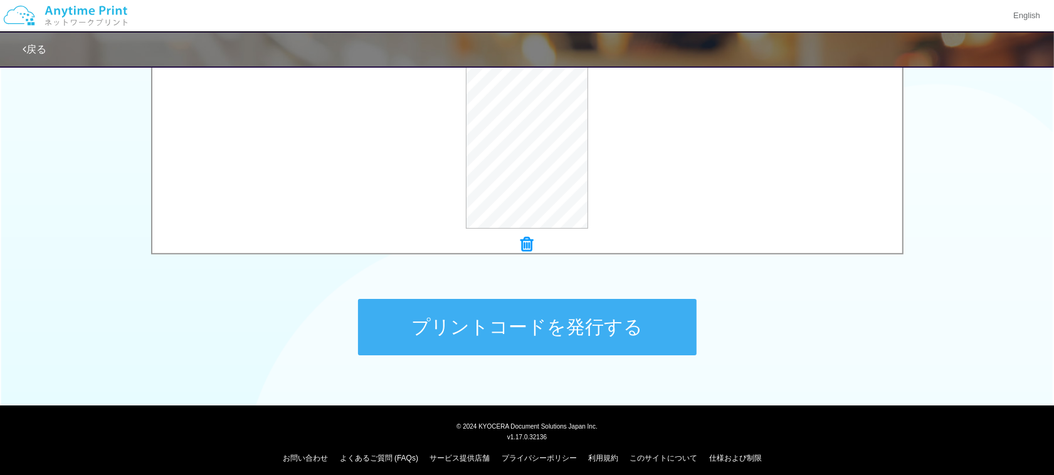
click at [574, 339] on button "プリントコードを発行する" at bounding box center [527, 327] width 339 height 56
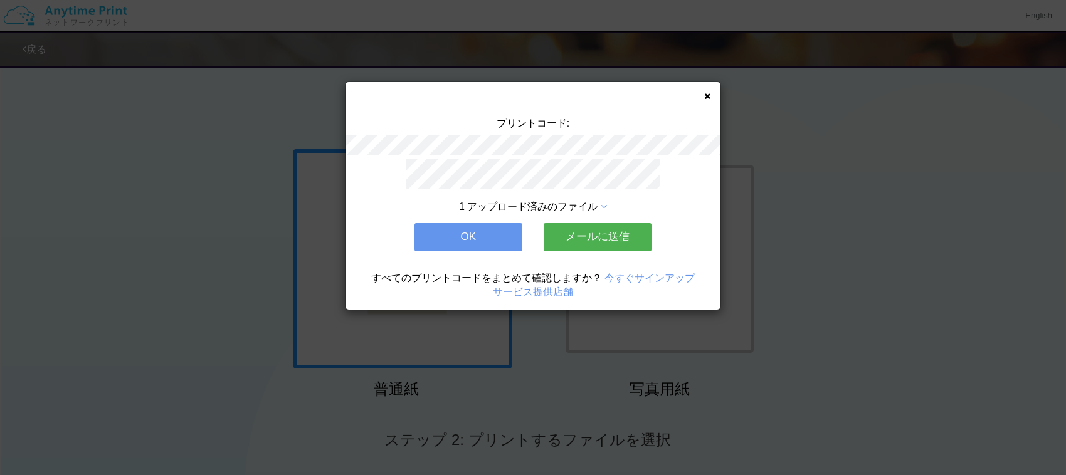
click at [574, 230] on button "メールに送信" at bounding box center [598, 237] width 108 height 28
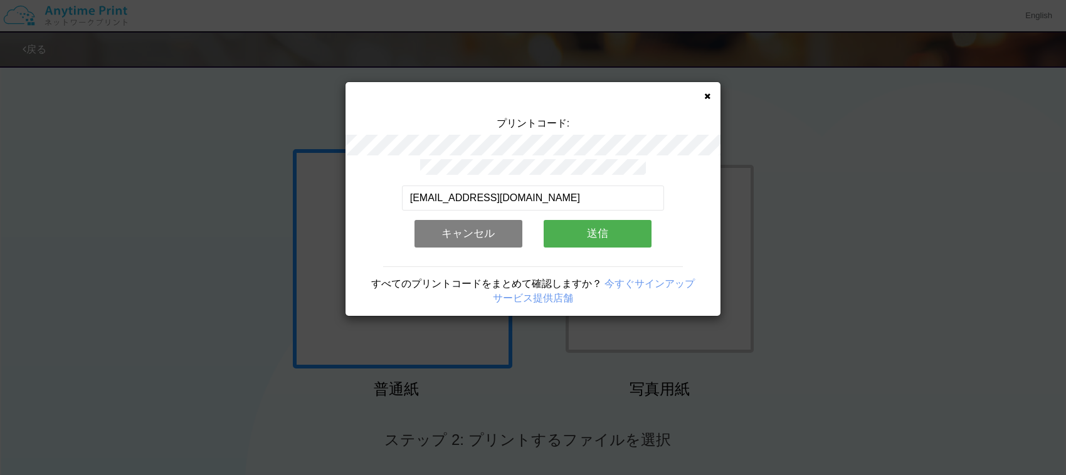
click at [564, 229] on button "送信" at bounding box center [598, 234] width 108 height 28
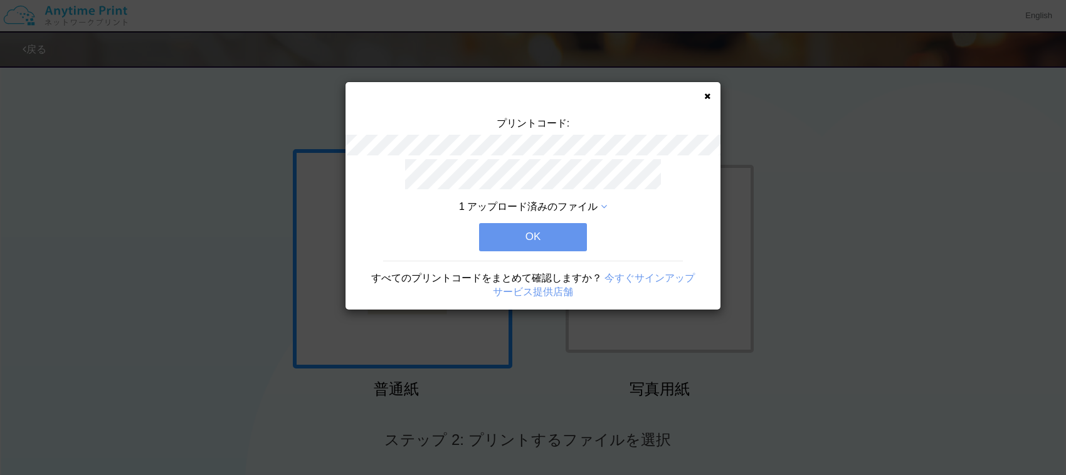
click at [564, 229] on button "OK" at bounding box center [533, 237] width 108 height 28
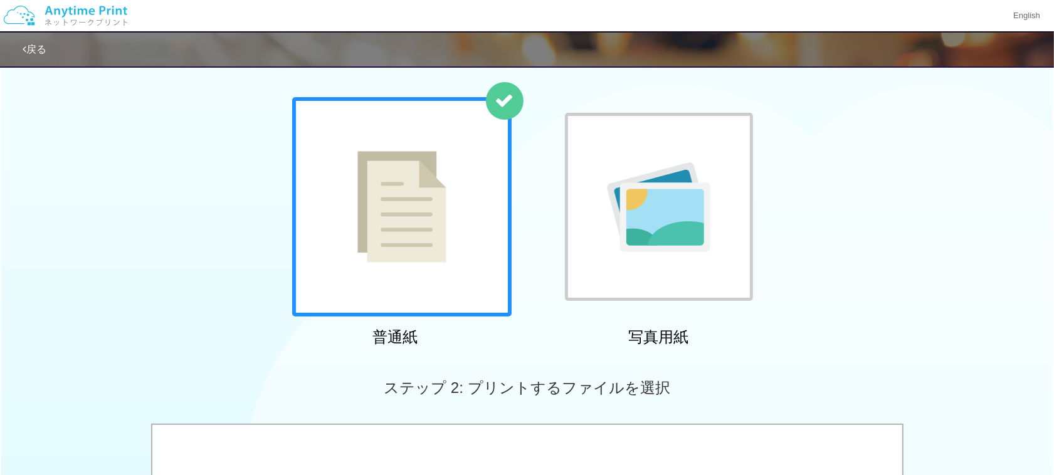
scroll to position [314, 0]
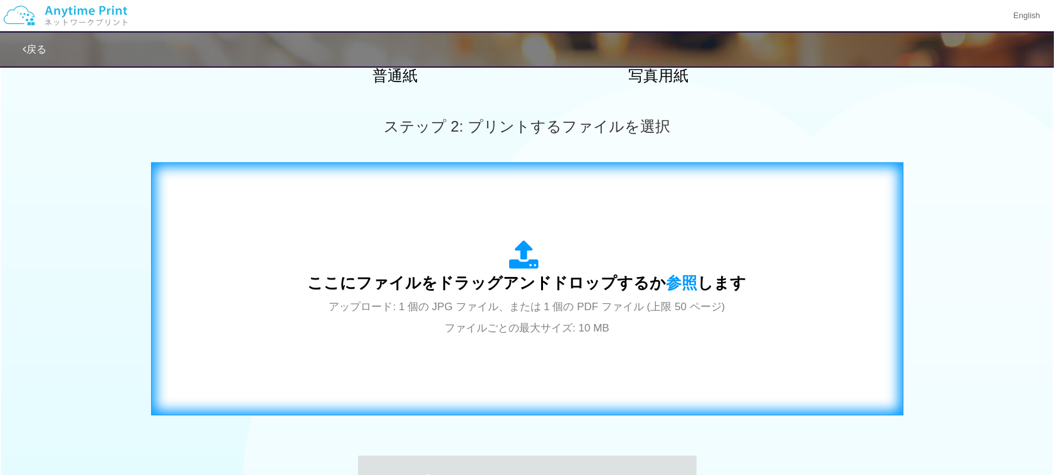
click at [553, 255] on div "ここにファイルをドラッグアンドドロップするか 参照 します アップロード: 1 個の JPG ファイル、または 1 個の PDF ファイル (上限 50 ペー…" at bounding box center [527, 289] width 439 height 98
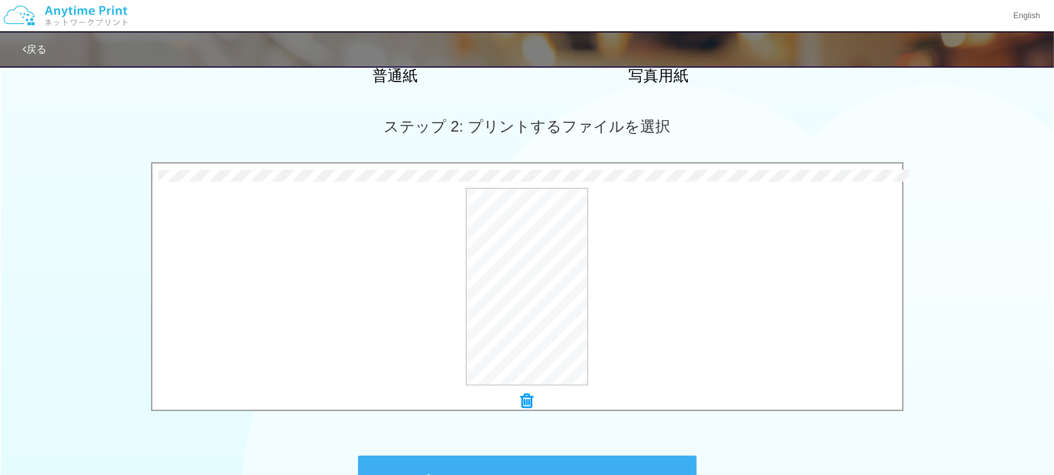
scroll to position [392, 0]
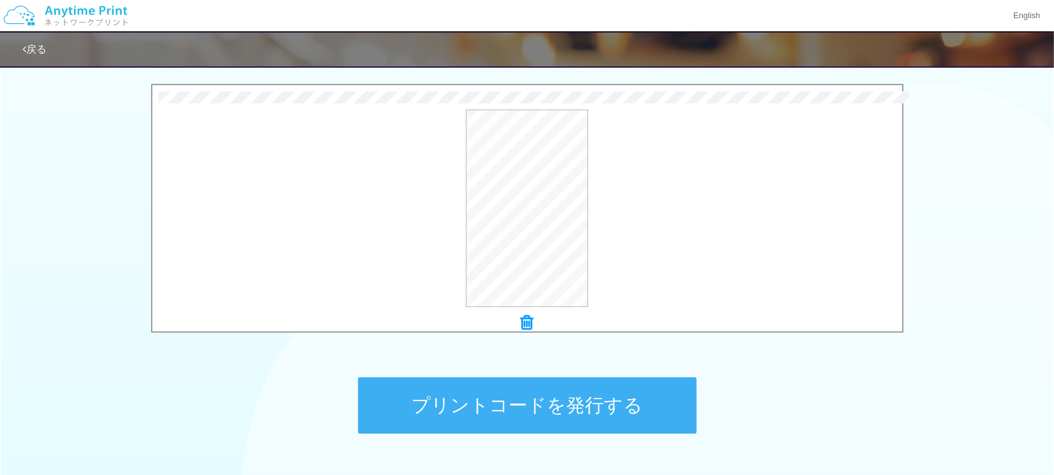
click at [569, 399] on button "プリントコードを発行する" at bounding box center [527, 405] width 339 height 56
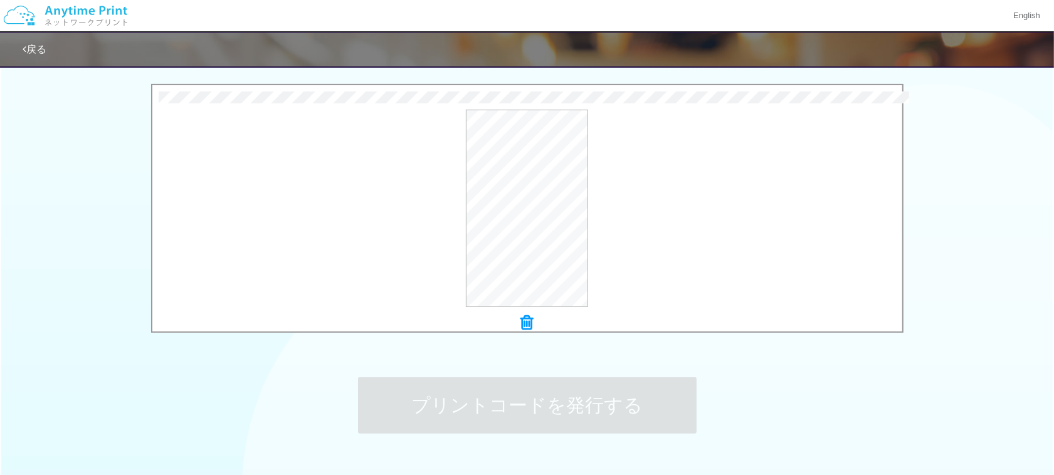
scroll to position [0, 0]
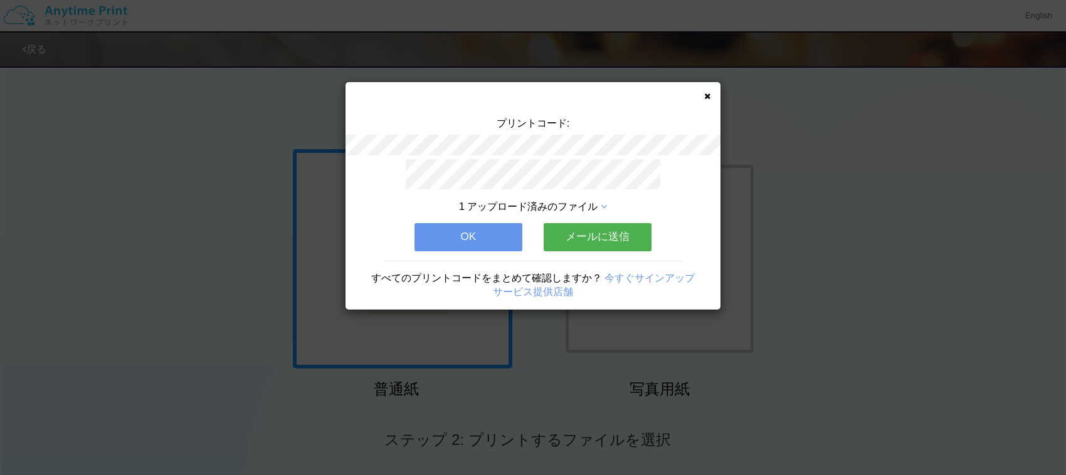
click at [574, 236] on button "メールに送信" at bounding box center [598, 237] width 108 height 28
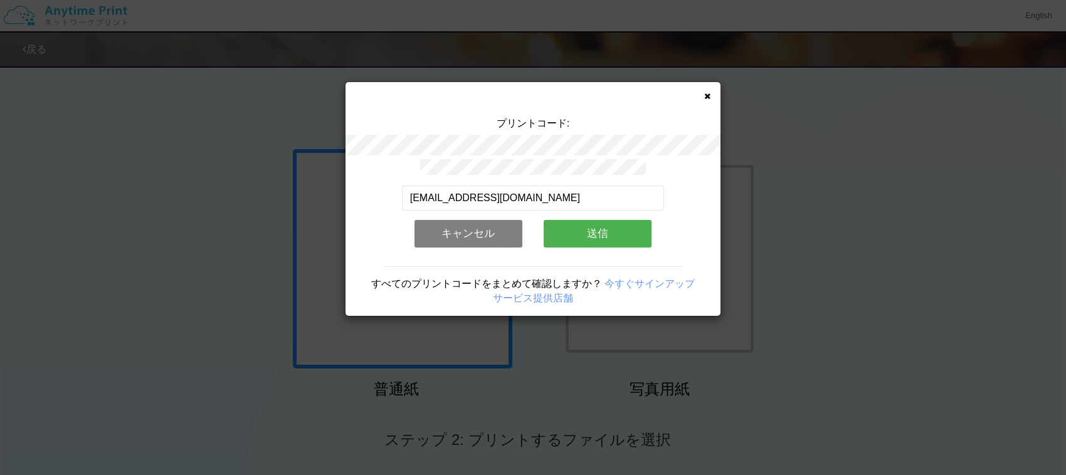
click at [574, 226] on button "送信" at bounding box center [598, 234] width 108 height 28
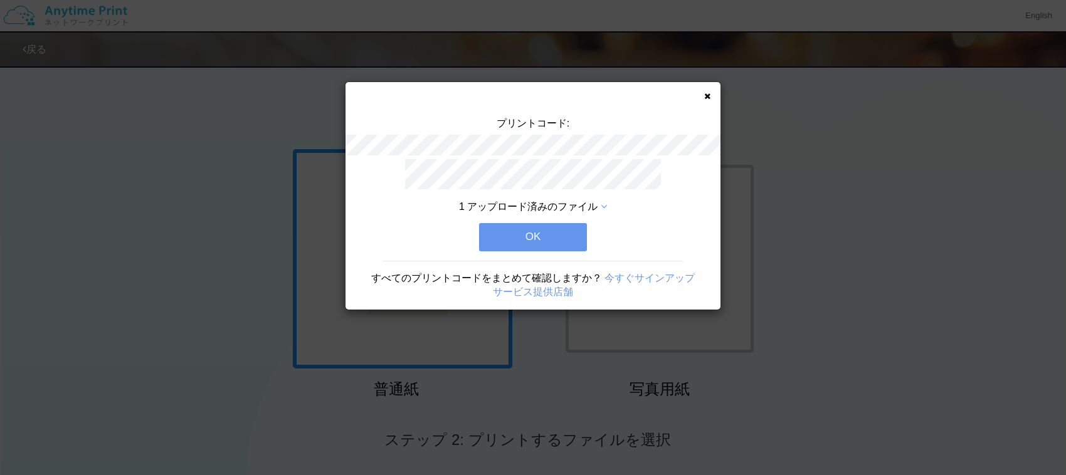
click at [568, 231] on button "OK" at bounding box center [533, 237] width 108 height 28
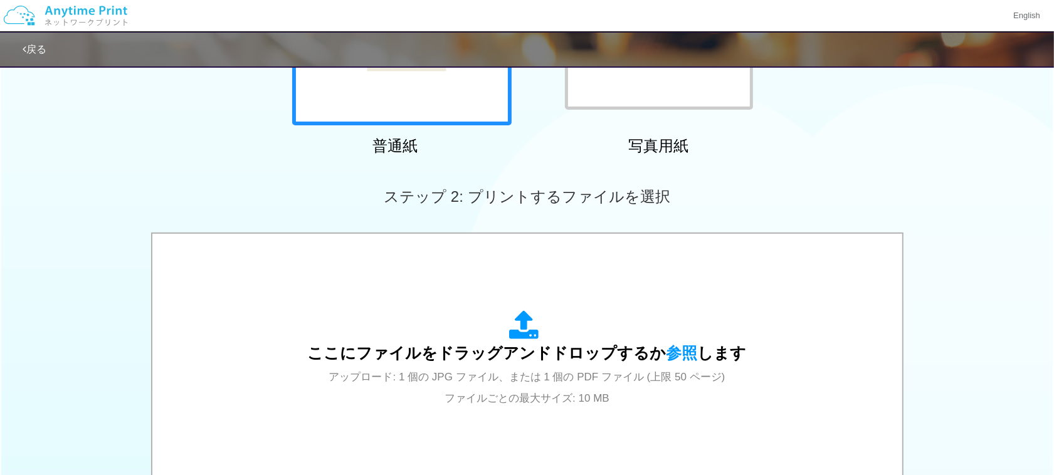
scroll to position [392, 0]
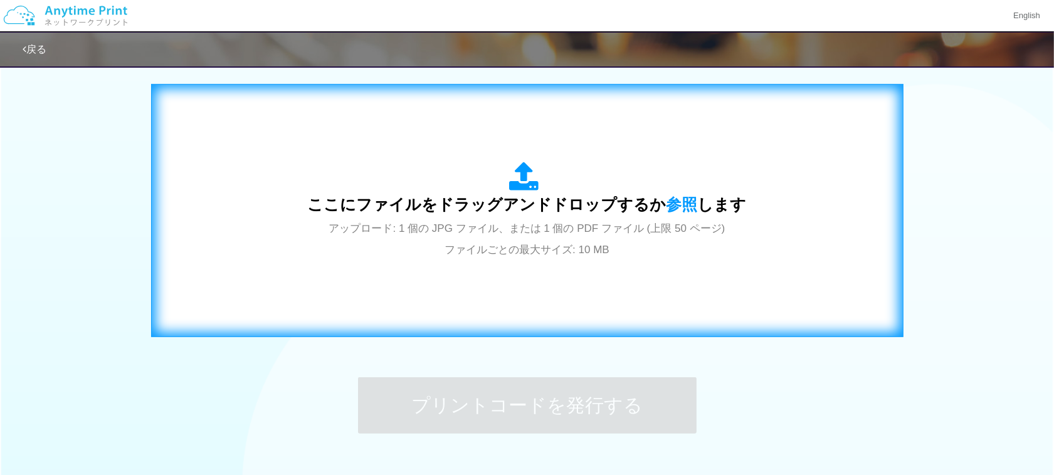
click at [527, 280] on div "ここにファイルをドラッグアンドドロップするか 参照 します アップロード: 1 個の JPG ファイル、または 1 個の PDF ファイル (上限 50 ペー…" at bounding box center [527, 210] width 726 height 227
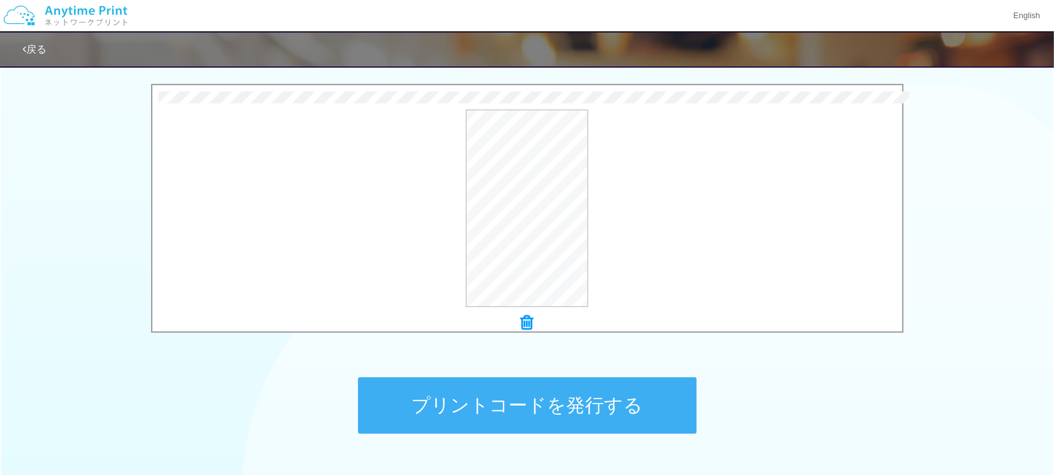
click at [599, 402] on button "プリントコードを発行する" at bounding box center [527, 405] width 339 height 56
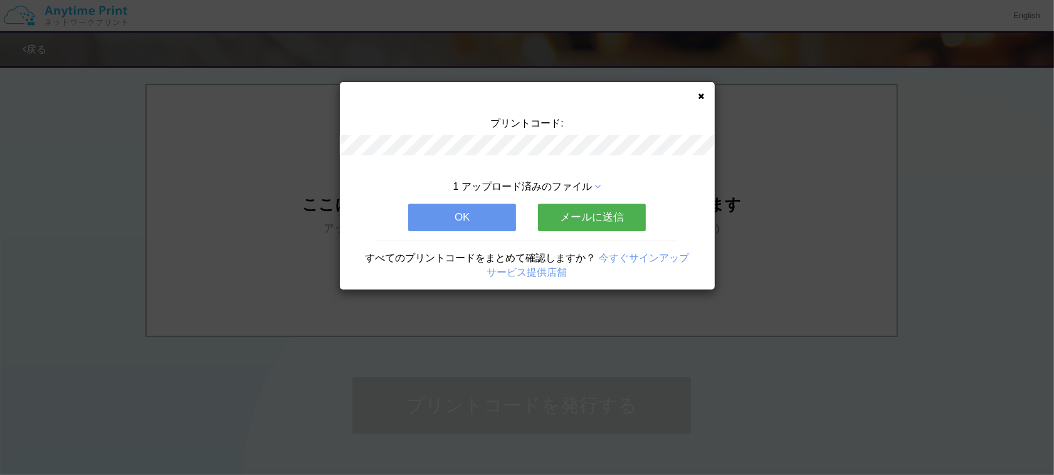
scroll to position [0, 0]
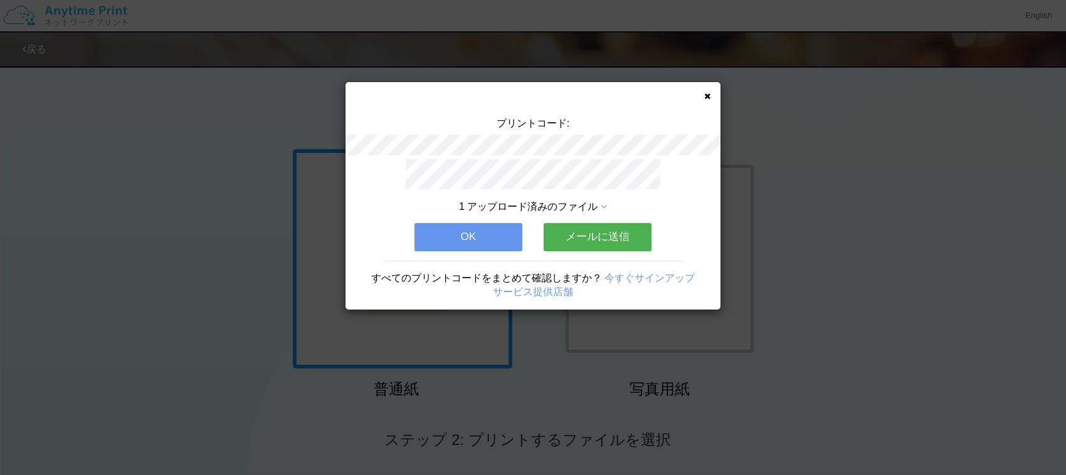
click at [586, 239] on button "メールに送信" at bounding box center [598, 237] width 108 height 28
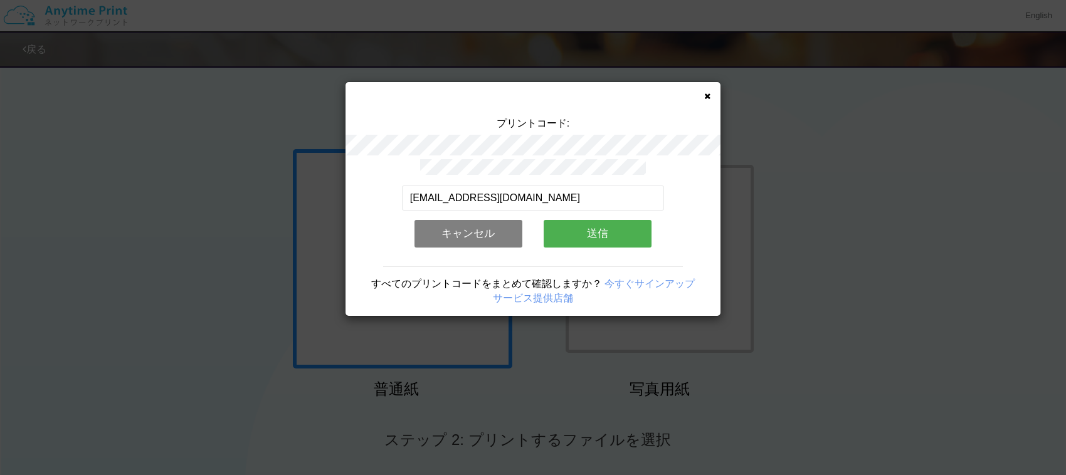
click at [584, 233] on button "送信" at bounding box center [598, 234] width 108 height 28
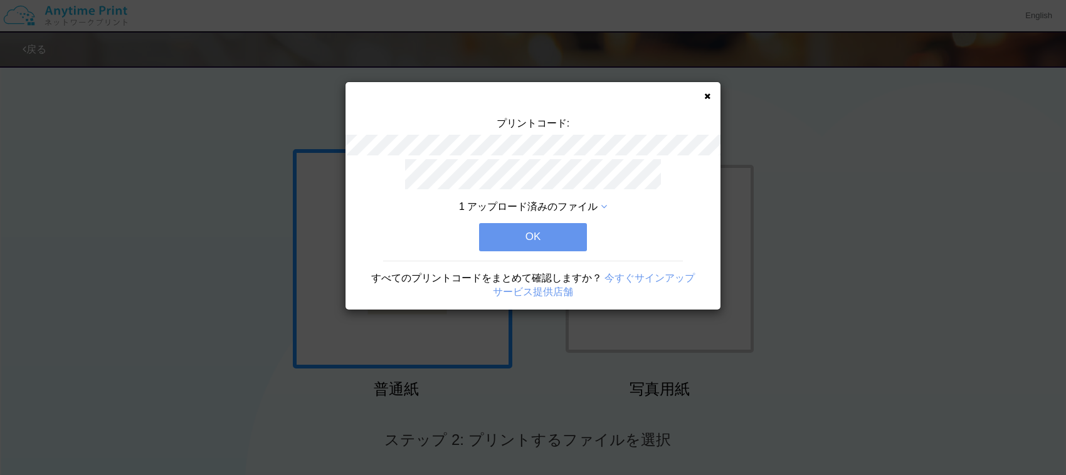
click at [557, 233] on button "OK" at bounding box center [533, 237] width 108 height 28
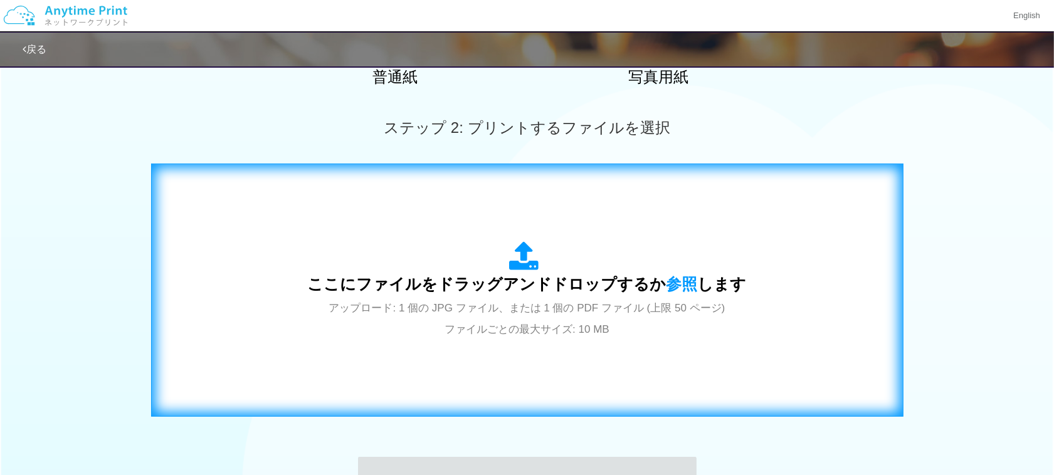
scroll to position [314, 0]
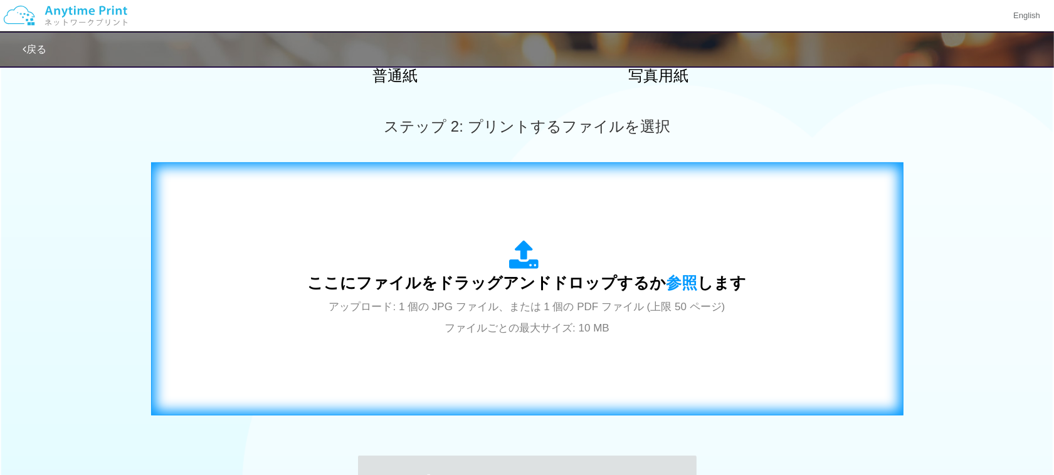
click at [562, 305] on span "アップロード: 1 個の JPG ファイル、または 1 個の PDF ファイル (上限 50 ページ) ファイルごとの最大サイズ: 10 MB" at bounding box center [527, 317] width 396 height 33
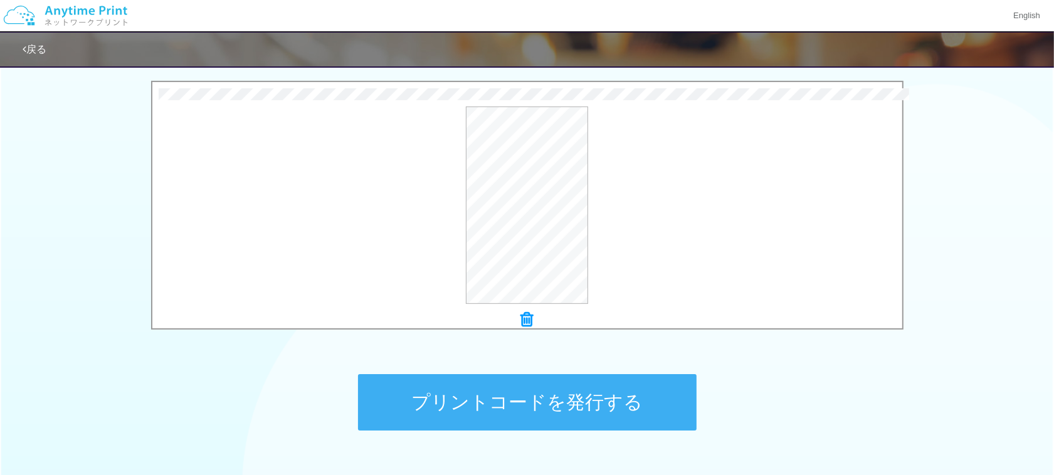
scroll to position [470, 0]
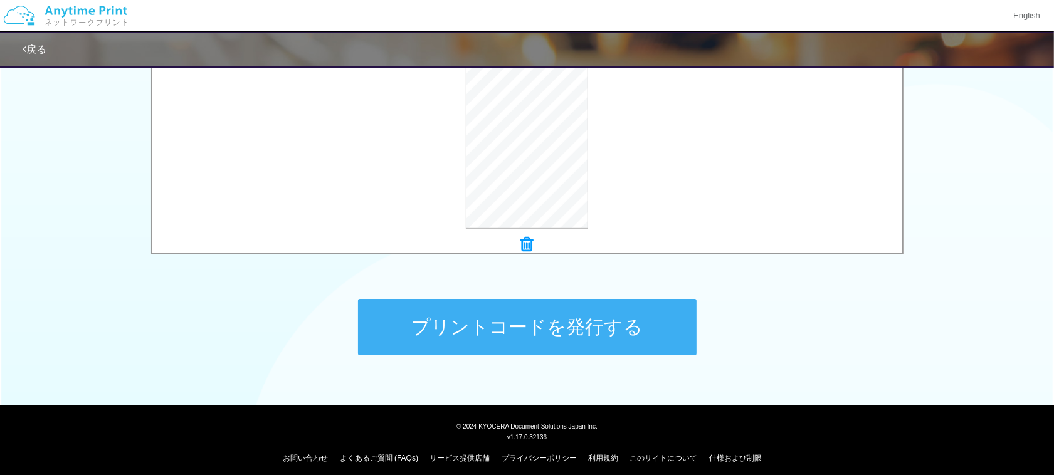
click at [606, 320] on button "プリントコードを発行する" at bounding box center [527, 327] width 339 height 56
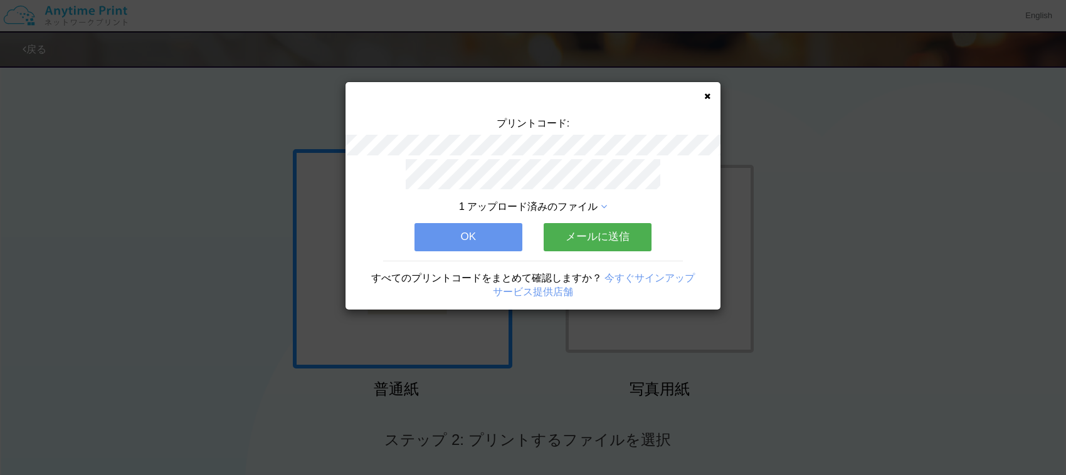
click at [598, 224] on button "メールに送信" at bounding box center [598, 237] width 108 height 28
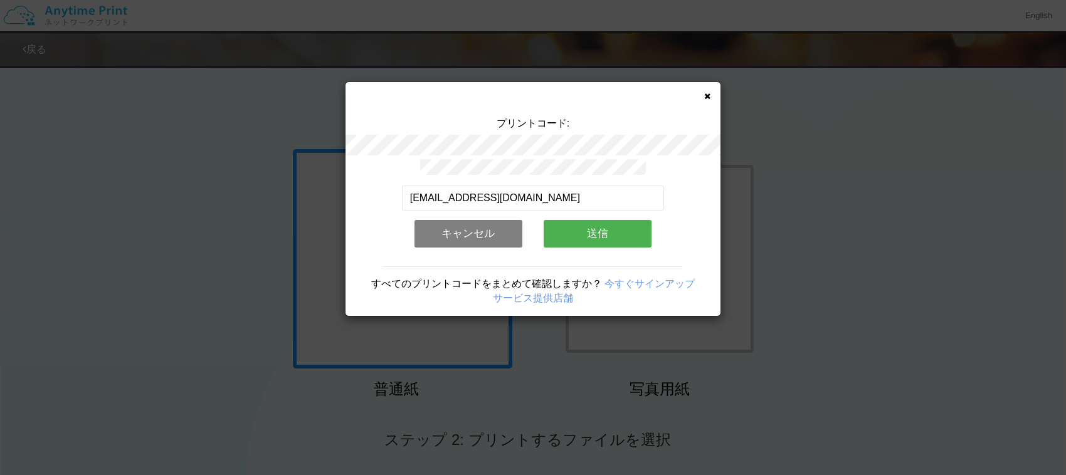
click at [598, 224] on button "送信" at bounding box center [598, 234] width 108 height 28
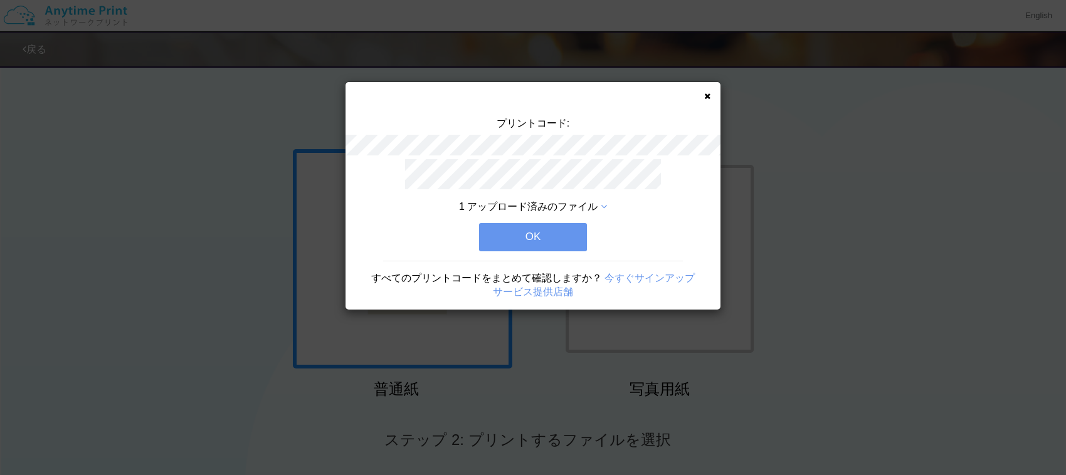
click at [553, 229] on button "OK" at bounding box center [533, 237] width 108 height 28
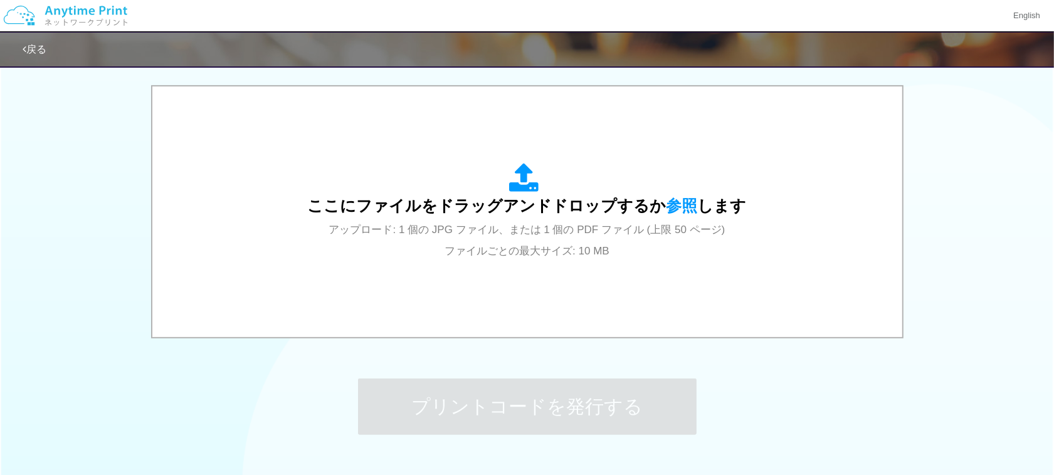
scroll to position [392, 0]
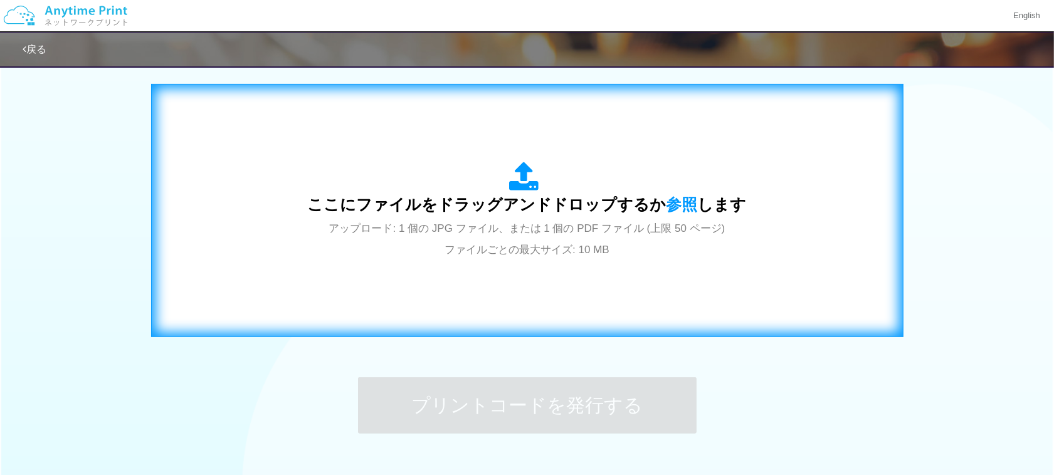
click at [544, 256] on span "アップロード: 1 個の JPG ファイル、または 1 個の PDF ファイル (上限 50 ページ) ファイルごとの最大サイズ: 10 MB" at bounding box center [527, 239] width 396 height 33
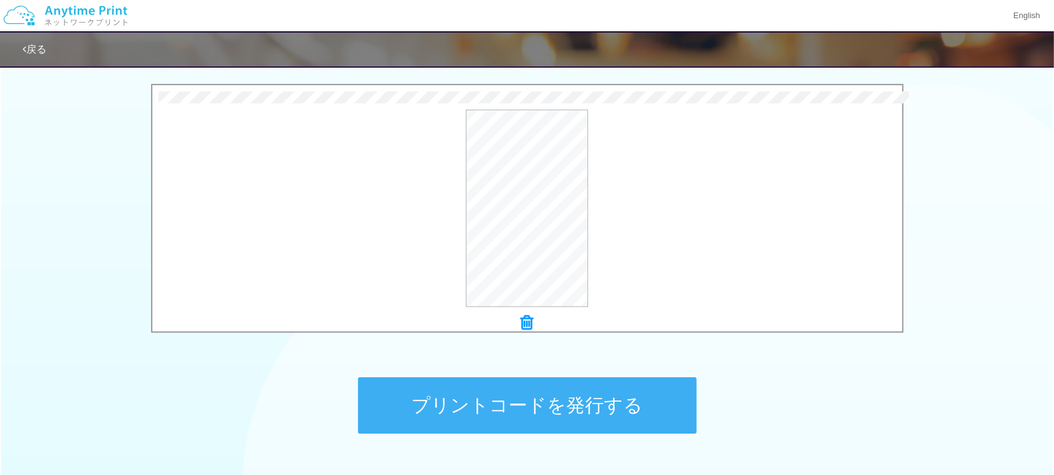
click at [612, 409] on button "プリントコードを発行する" at bounding box center [527, 405] width 339 height 56
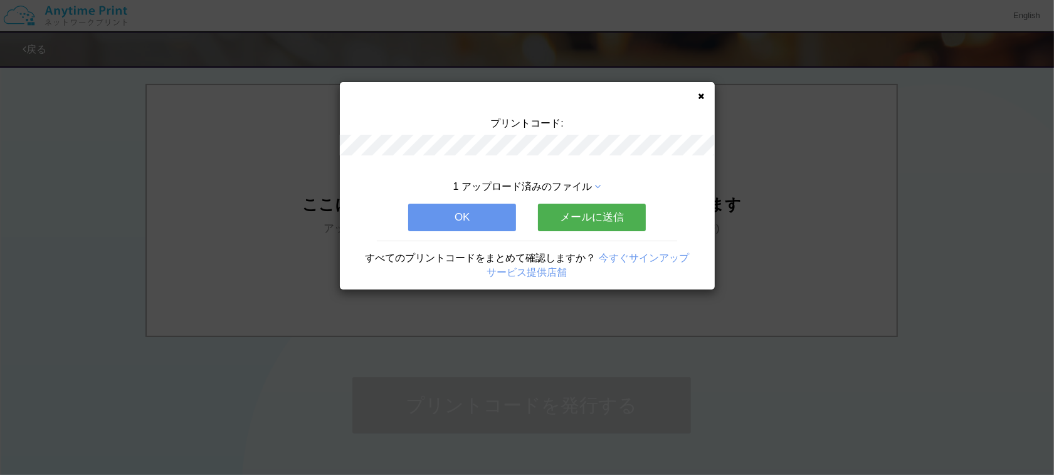
scroll to position [0, 0]
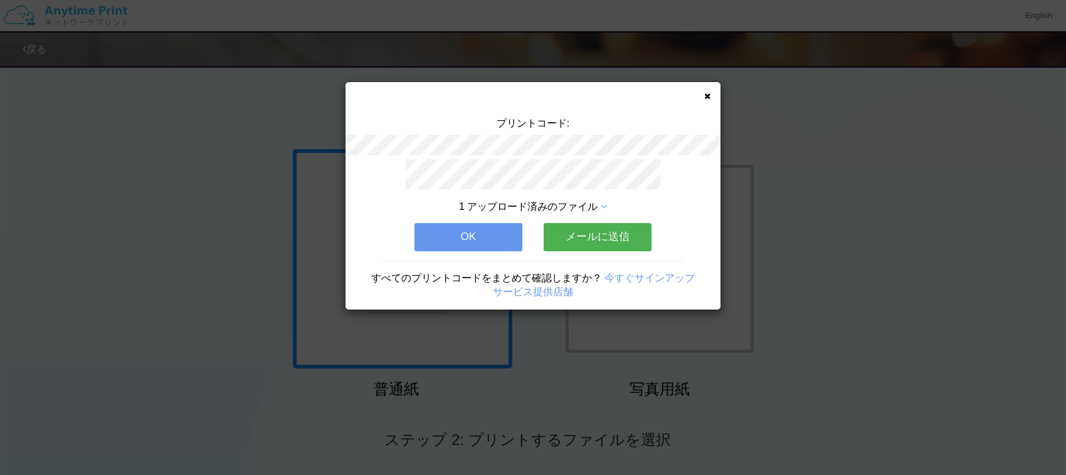
click at [572, 232] on button "メールに送信" at bounding box center [598, 237] width 108 height 28
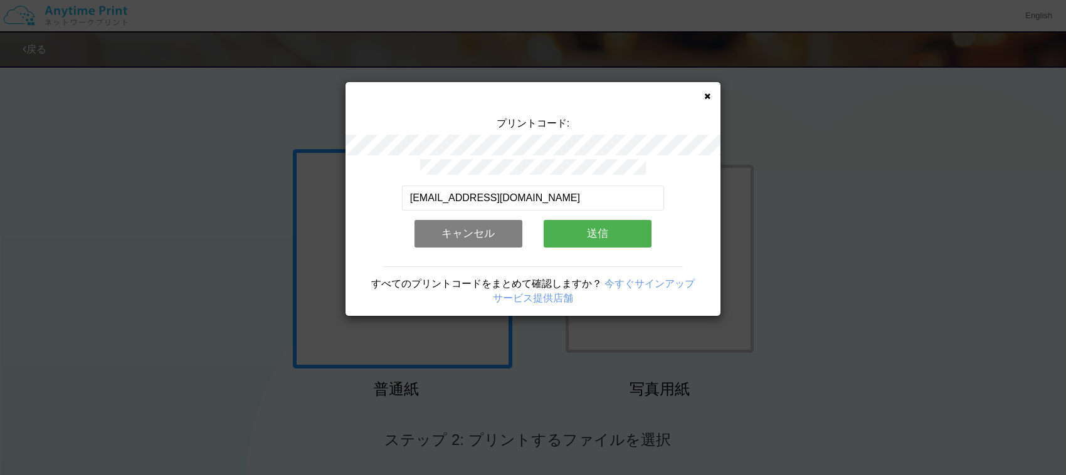
click at [572, 232] on button "送信" at bounding box center [598, 234] width 108 height 28
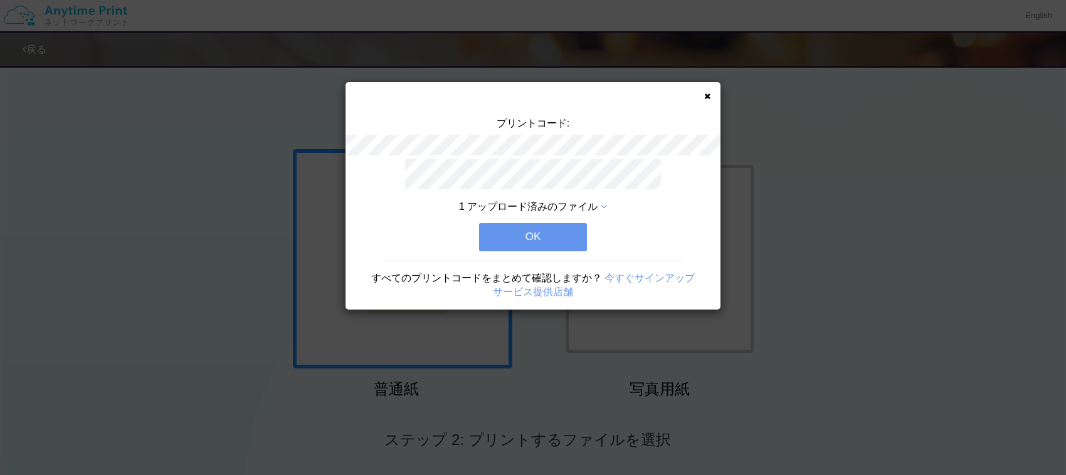
click at [547, 232] on button "OK" at bounding box center [533, 237] width 108 height 28
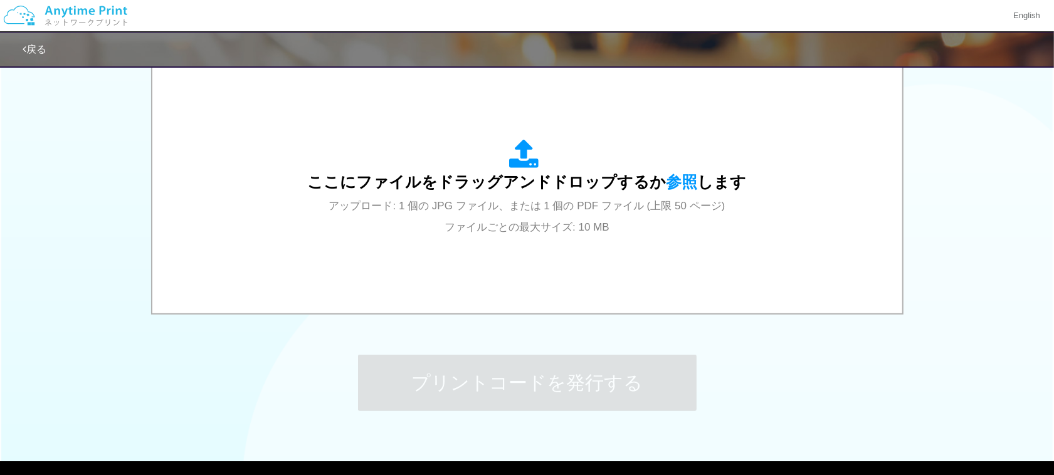
scroll to position [478, 0]
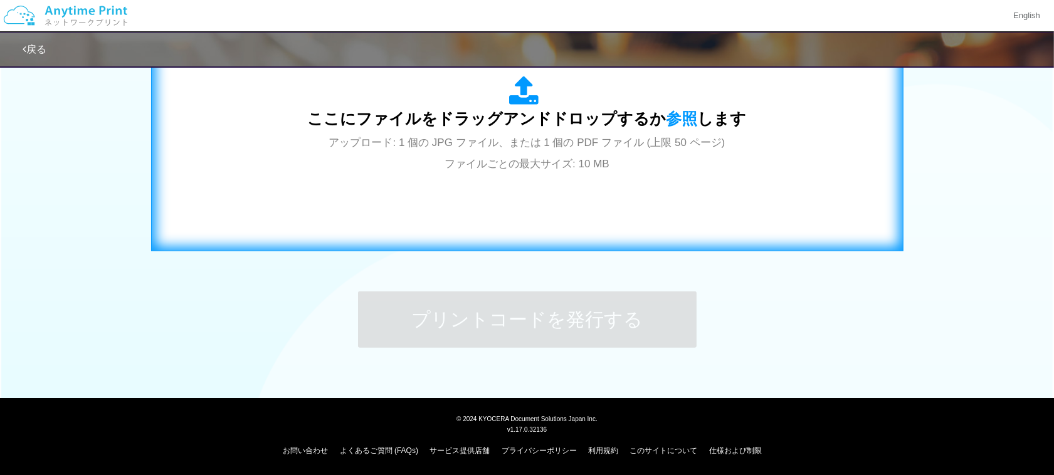
click at [558, 198] on div "ここにファイルをドラッグアンドドロップするか 参照 します アップロード: 1 個の JPG ファイル、または 1 個の PDF ファイル (上限 50 ペー…" at bounding box center [527, 124] width 726 height 227
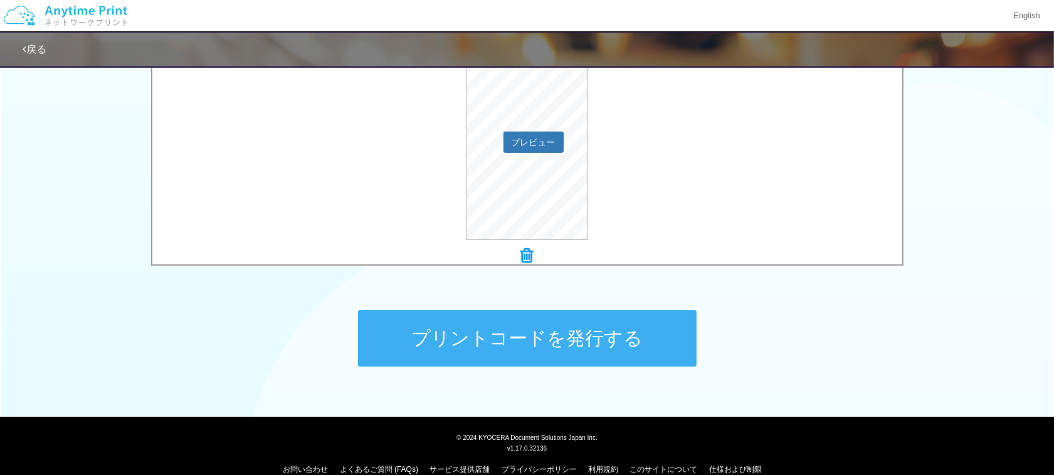
scroll to position [460, 0]
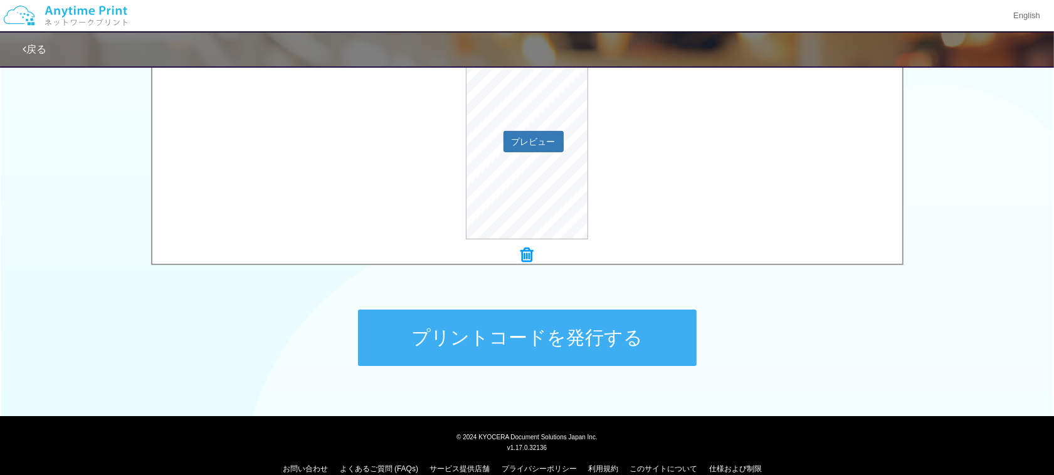
click at [602, 333] on button "プリントコードを発行する" at bounding box center [527, 338] width 339 height 56
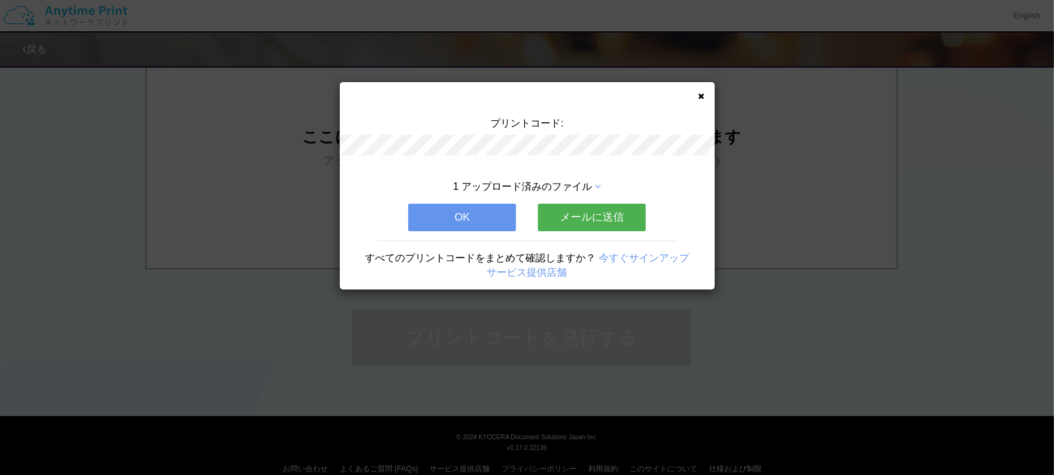
scroll to position [0, 0]
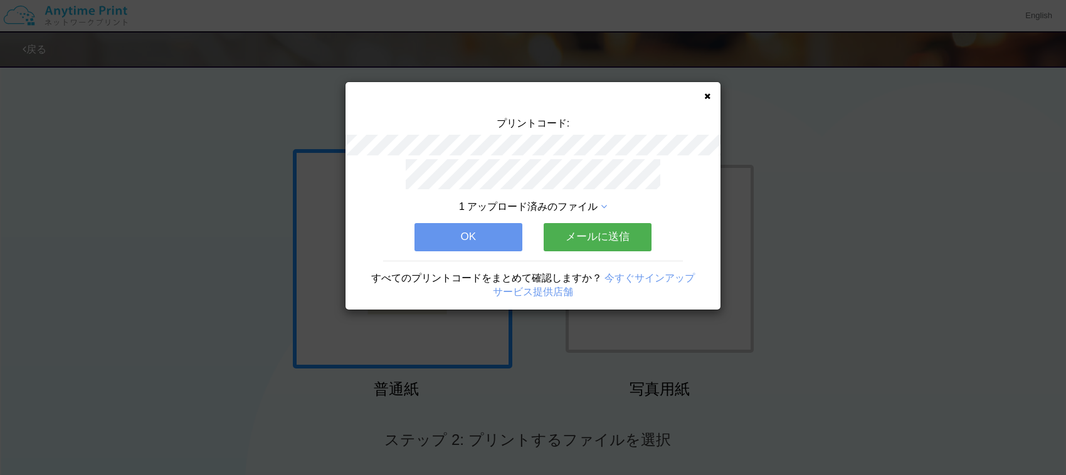
click at [589, 226] on button "メールに送信" at bounding box center [598, 237] width 108 height 28
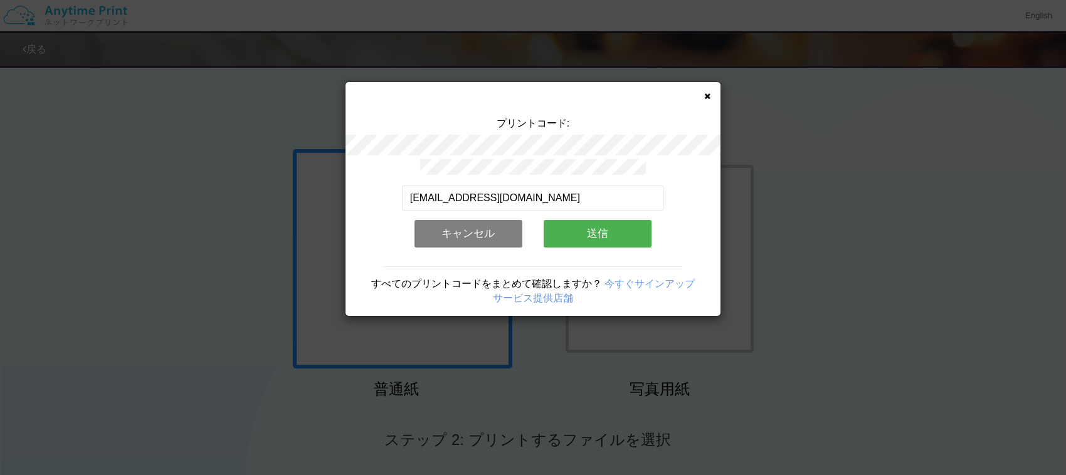
click at [588, 226] on button "送信" at bounding box center [598, 234] width 108 height 28
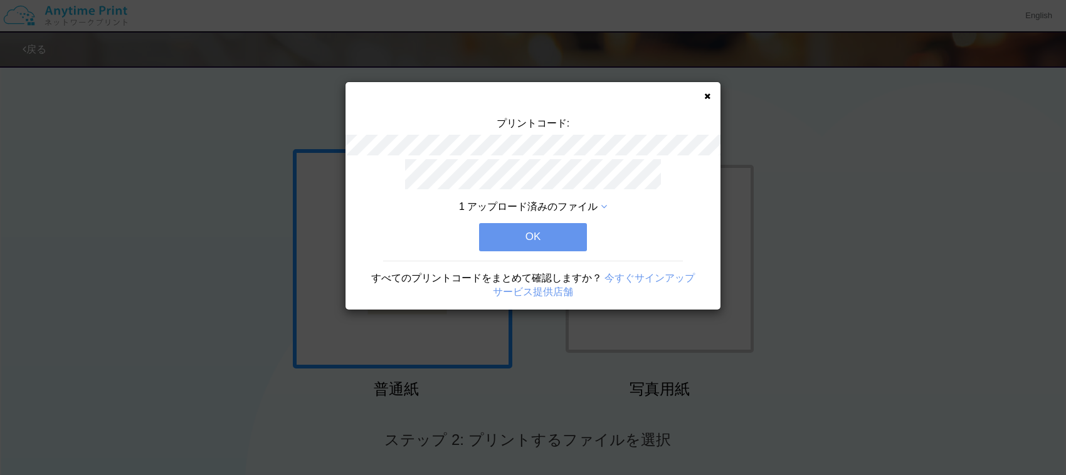
click at [556, 227] on button "OK" at bounding box center [533, 237] width 108 height 28
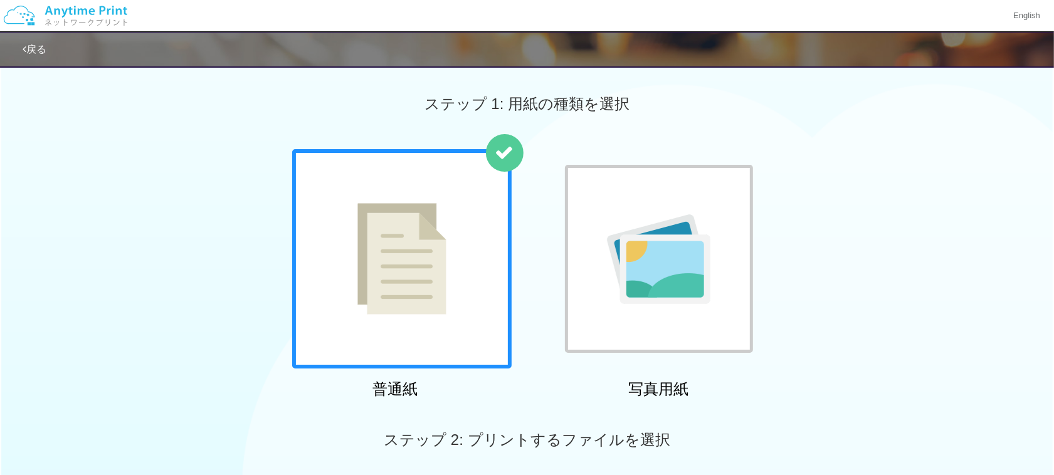
scroll to position [314, 0]
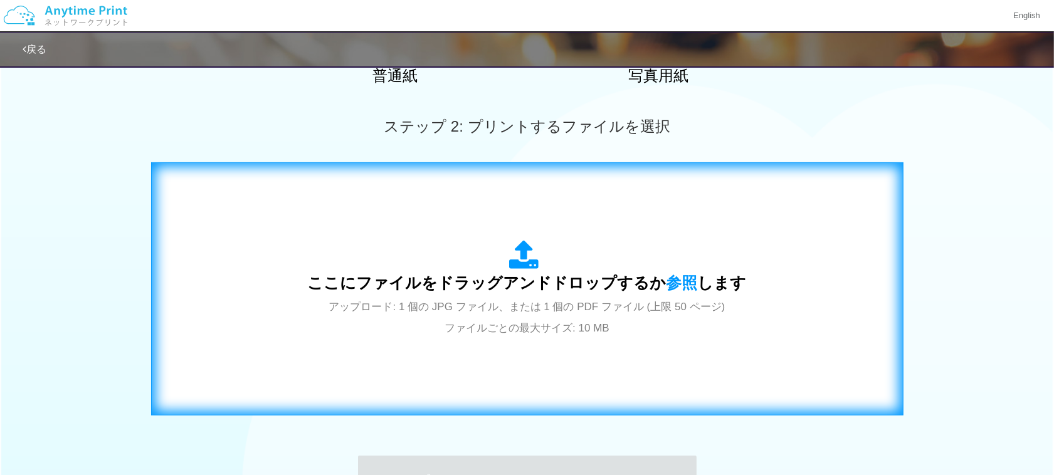
click at [547, 327] on span "アップロード: 1 個の JPG ファイル、または 1 個の PDF ファイル (上限 50 ページ) ファイルごとの最大サイズ: 10 MB" at bounding box center [527, 317] width 396 height 33
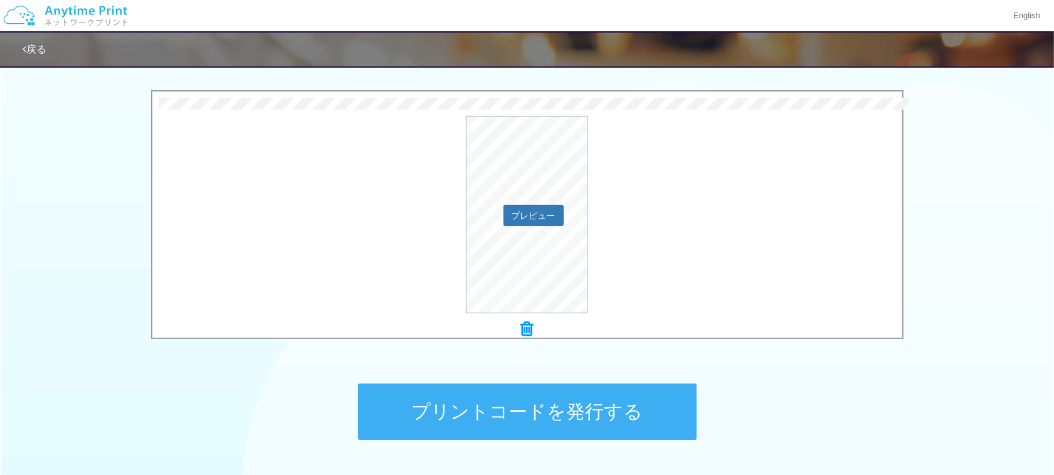
scroll to position [478, 0]
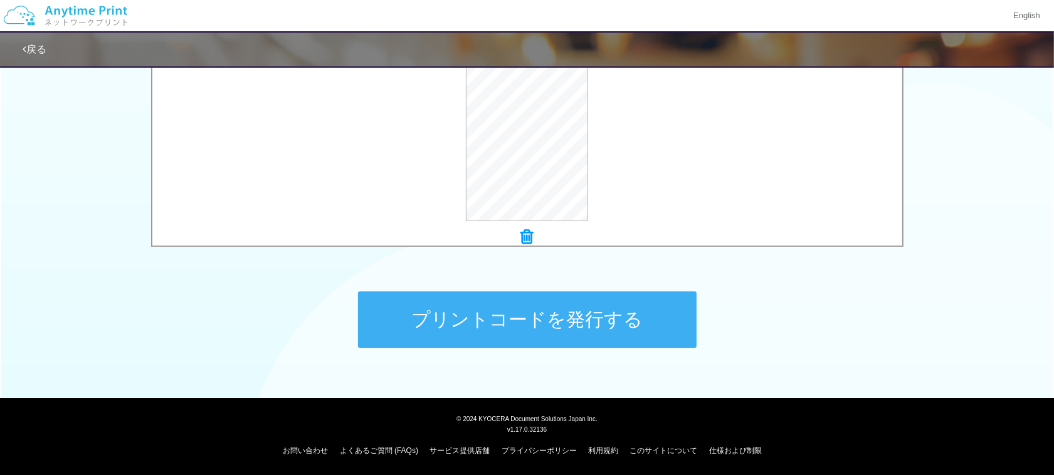
click at [623, 321] on button "プリントコードを発行する" at bounding box center [527, 320] width 339 height 56
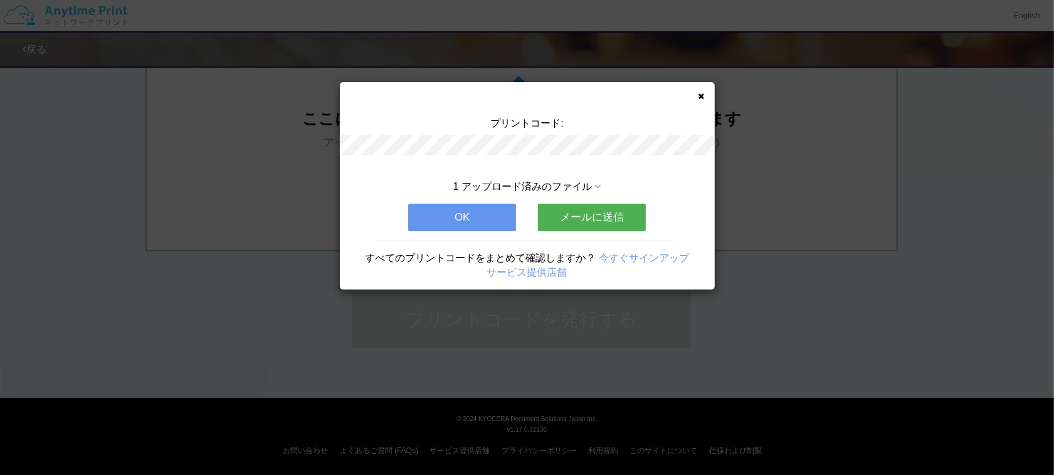
scroll to position [0, 0]
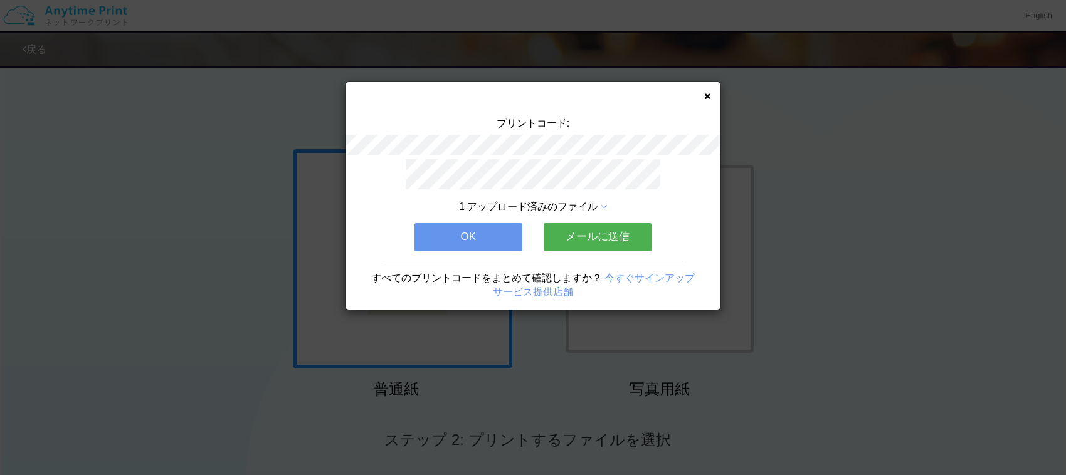
click at [584, 232] on button "メールに送信" at bounding box center [598, 237] width 108 height 28
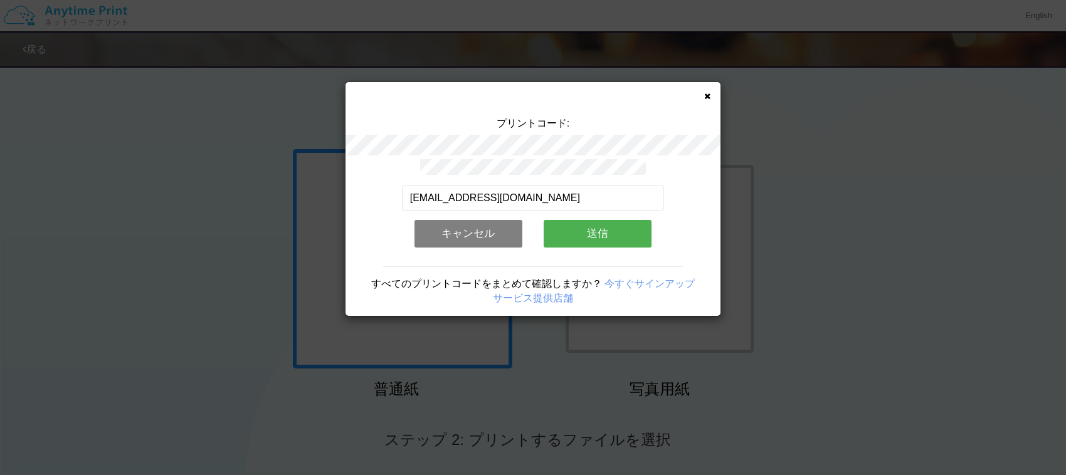
click at [584, 232] on button "送信" at bounding box center [598, 234] width 108 height 28
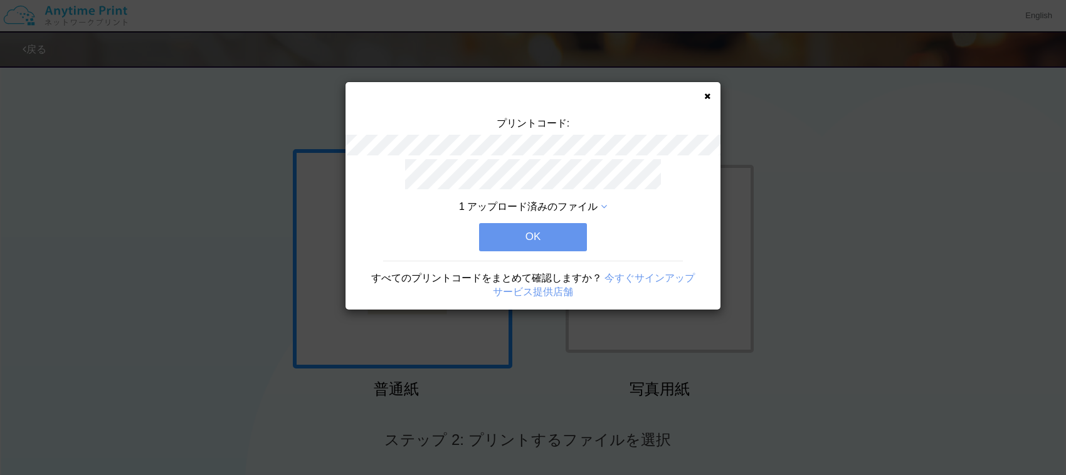
click at [568, 230] on button "OK" at bounding box center [533, 237] width 108 height 28
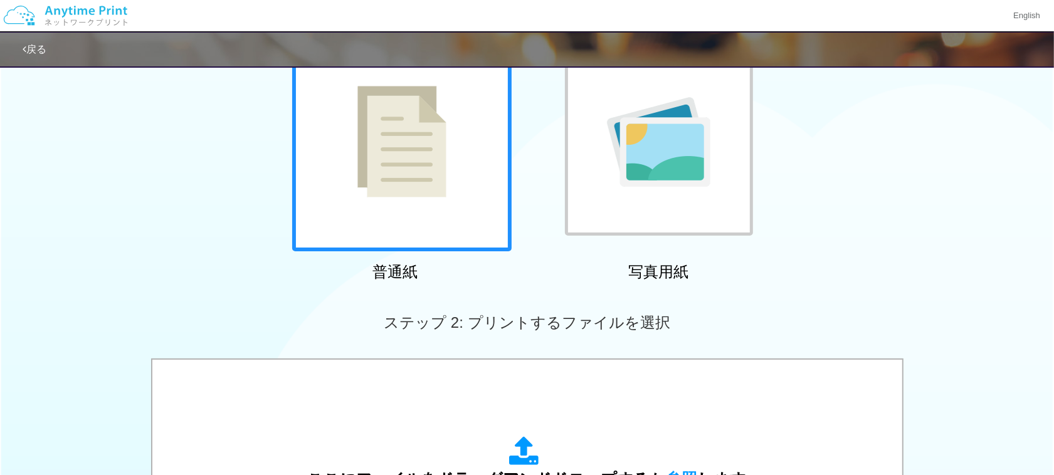
scroll to position [235, 0]
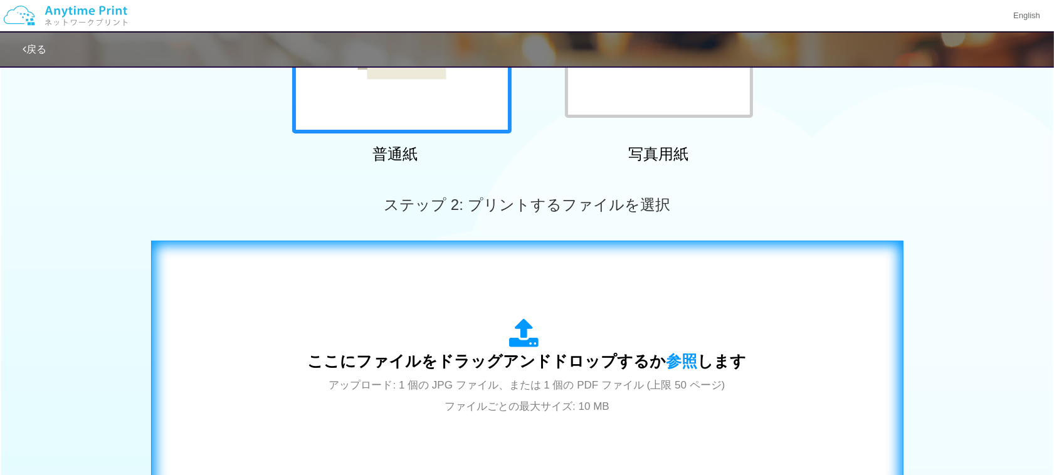
click at [569, 334] on div "ここにファイルをドラッグアンドドロップするか 参照 します アップロード: 1 個の JPG ファイル、または 1 個の PDF ファイル (上限 50 ペー…" at bounding box center [527, 368] width 439 height 98
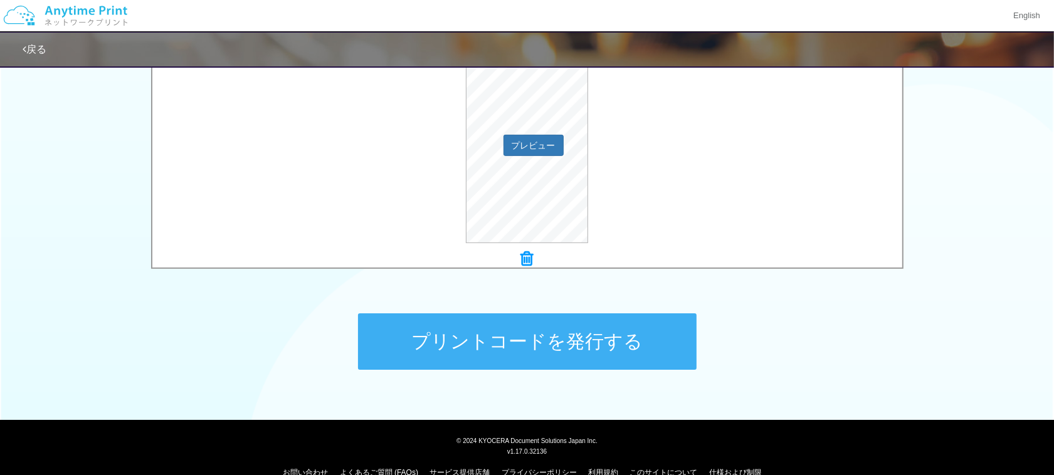
scroll to position [478, 0]
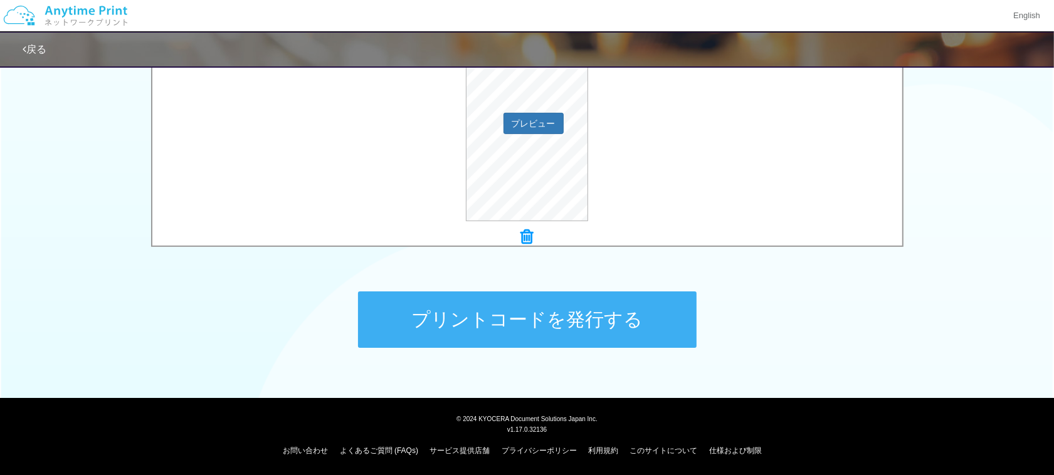
click at [620, 304] on button "プリントコードを発行する" at bounding box center [527, 320] width 339 height 56
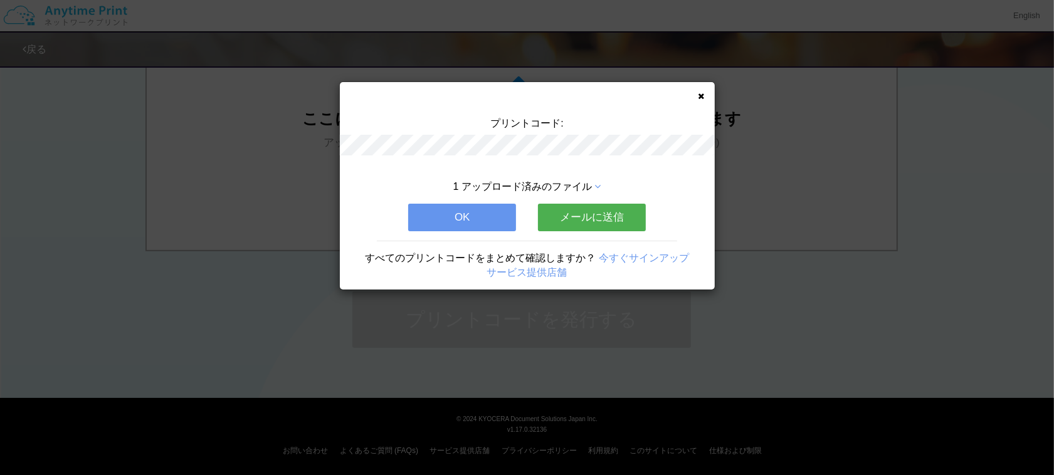
scroll to position [0, 0]
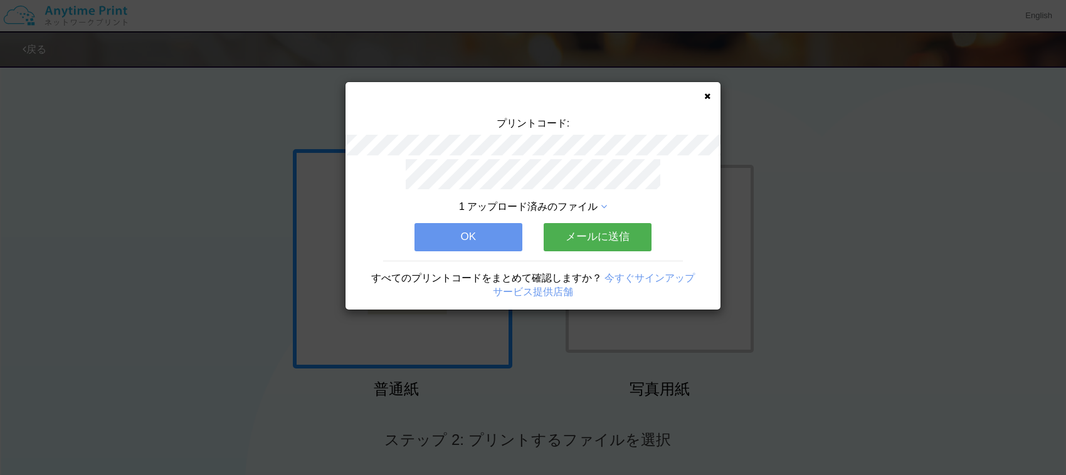
click at [604, 223] on button "メールに送信" at bounding box center [598, 237] width 108 height 28
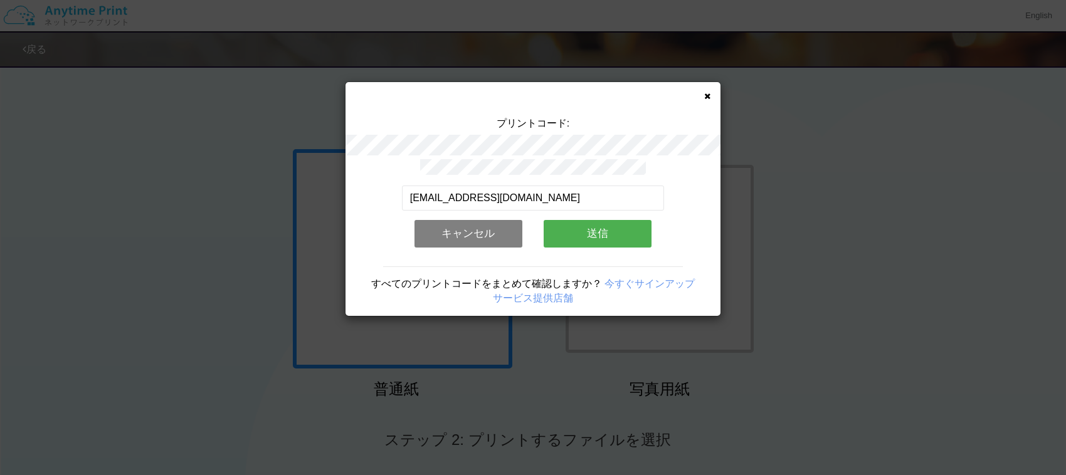
click at [604, 220] on button "送信" at bounding box center [598, 234] width 108 height 28
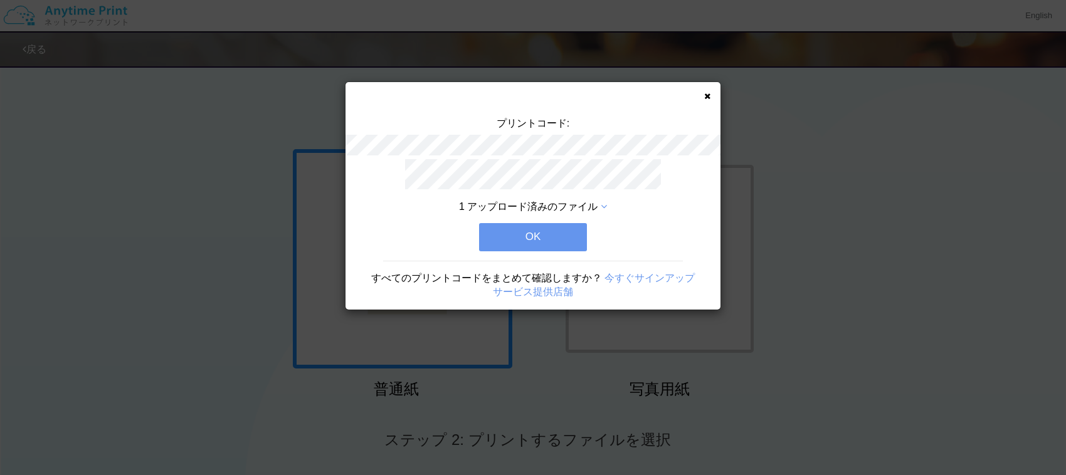
click at [547, 223] on button "OK" at bounding box center [533, 237] width 108 height 28
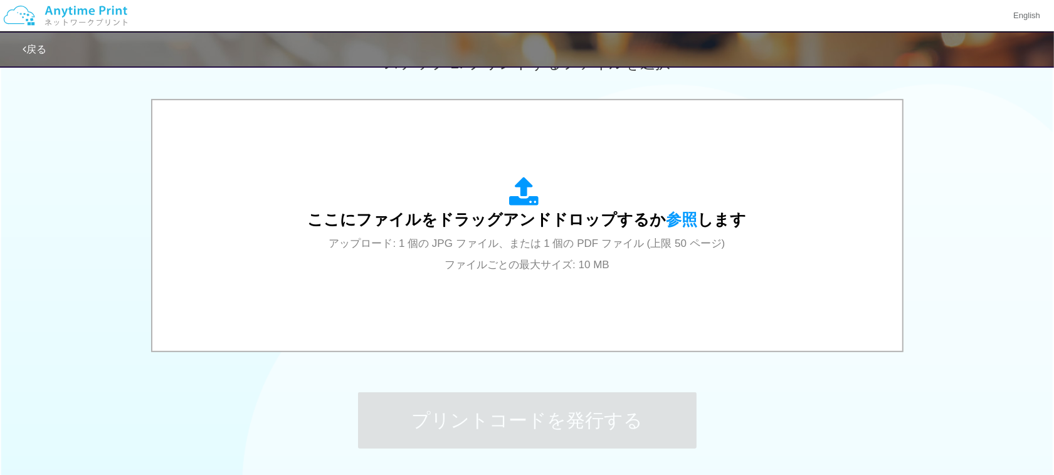
scroll to position [392, 0]
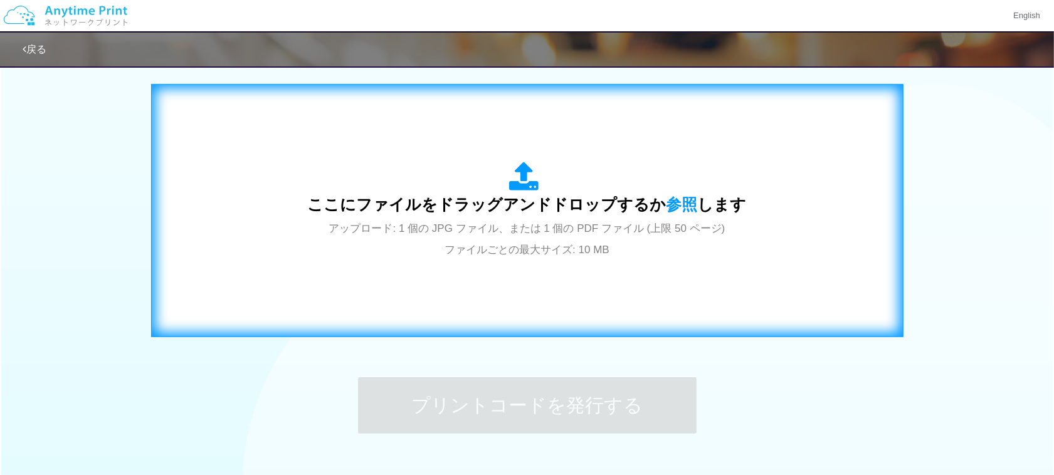
click at [539, 261] on div "ここにファイルをドラッグアンドドロップするか 参照 します アップロード: 1 個の JPG ファイル、または 1 個の PDF ファイル (上限 50 ペー…" at bounding box center [527, 210] width 726 height 227
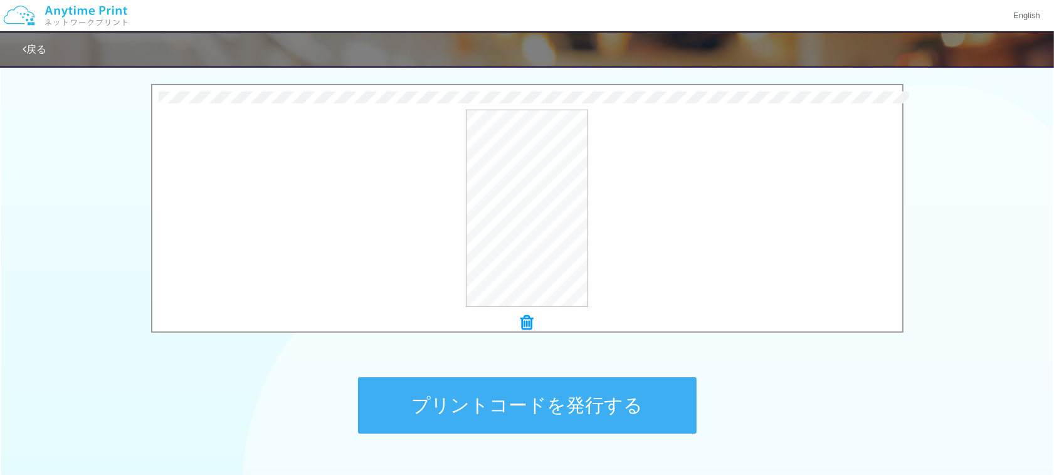
click at [568, 405] on button "プリントコードを発行する" at bounding box center [527, 405] width 339 height 56
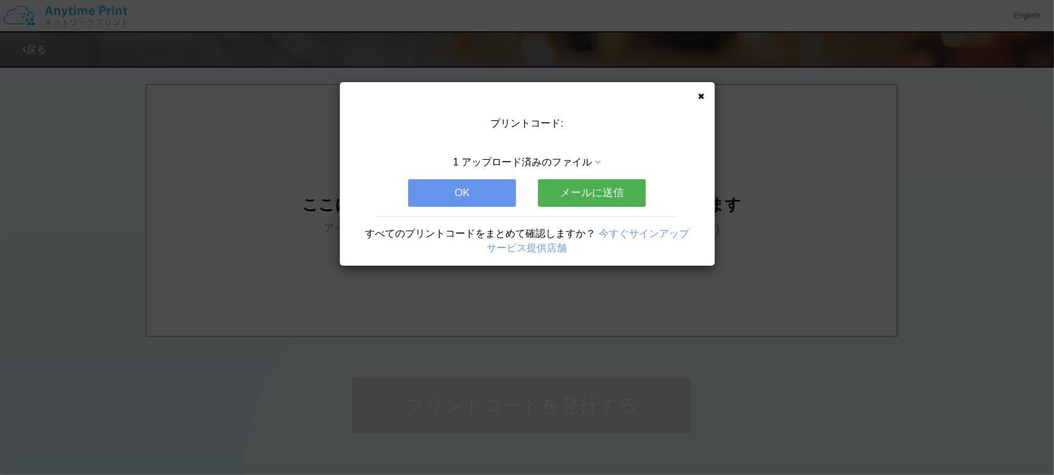
scroll to position [0, 0]
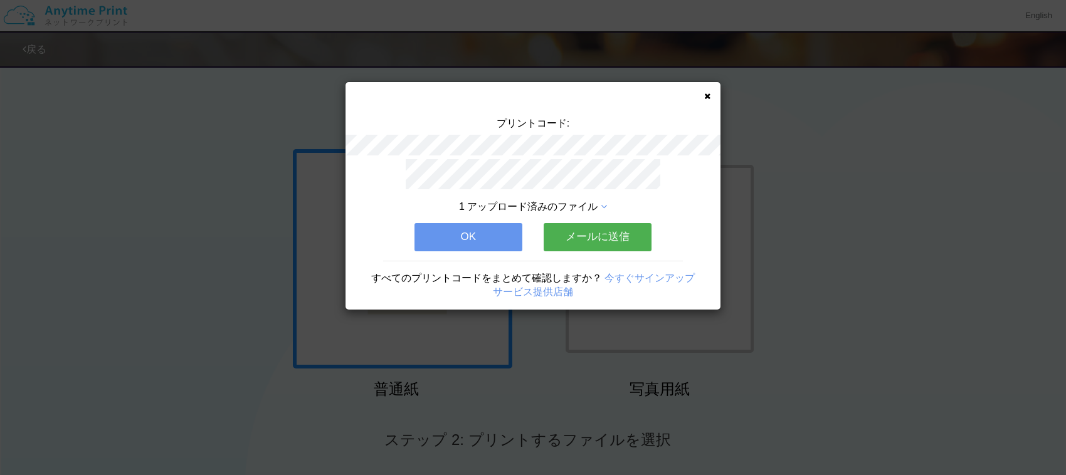
click at [591, 232] on button "メールに送信" at bounding box center [598, 237] width 108 height 28
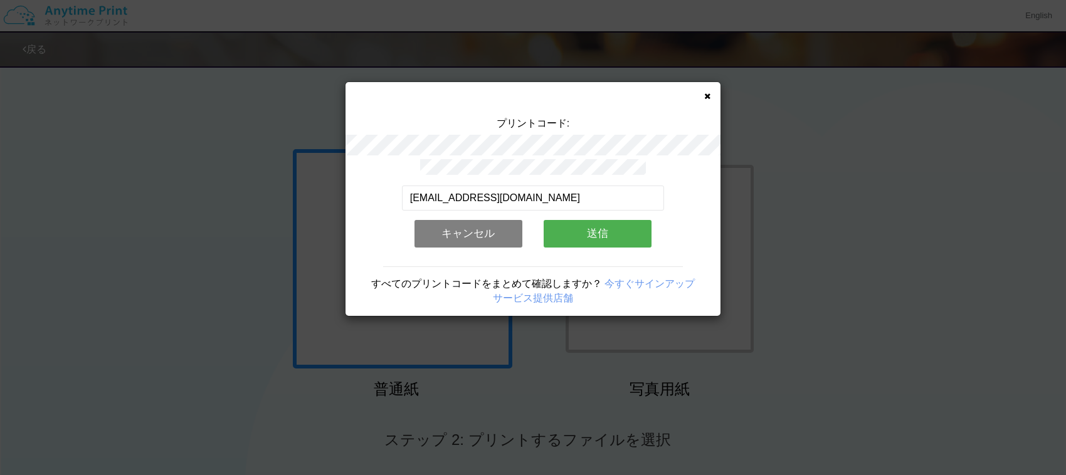
click at [591, 232] on button "送信" at bounding box center [598, 234] width 108 height 28
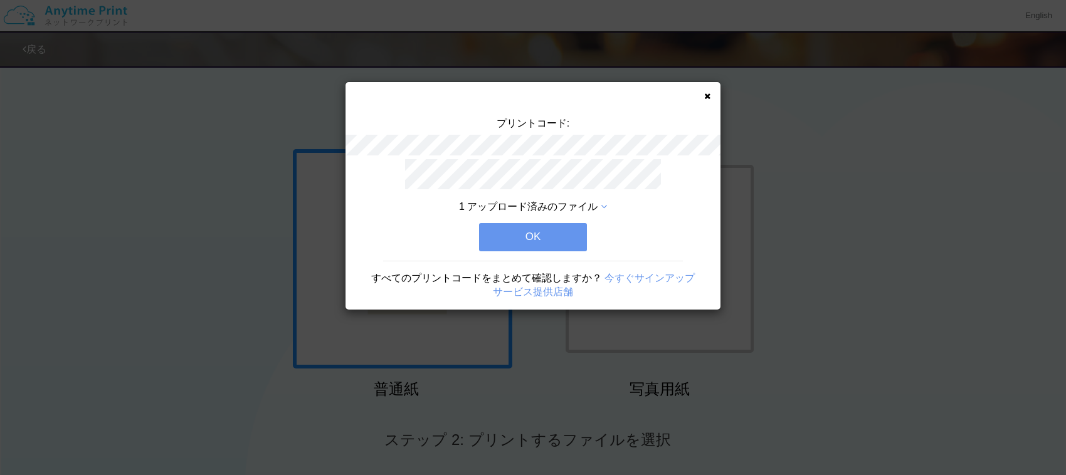
click at [547, 232] on button "OK" at bounding box center [533, 237] width 108 height 28
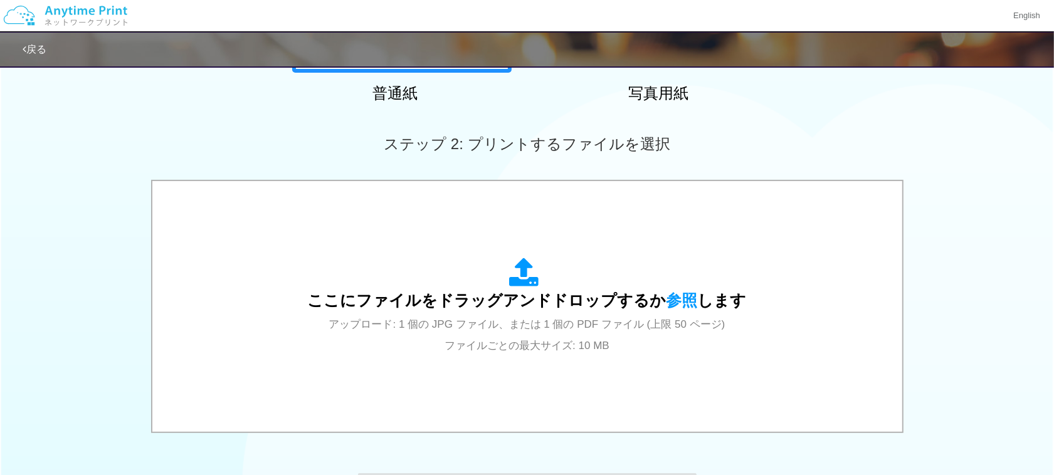
scroll to position [314, 0]
